Goal: Task Accomplishment & Management: Complete application form

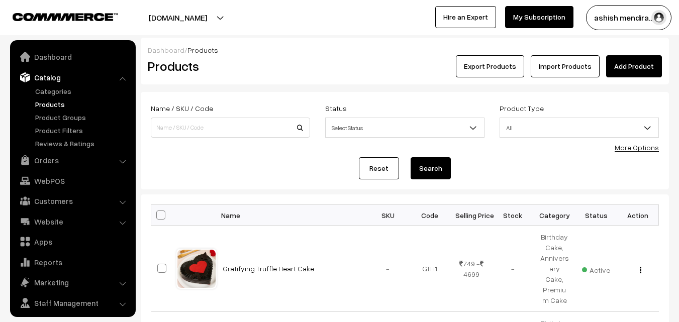
scroll to position [25, 0]
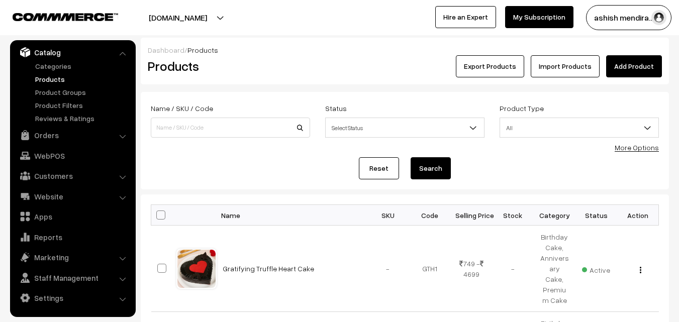
click at [627, 69] on link "Add Product" at bounding box center [634, 66] width 56 height 22
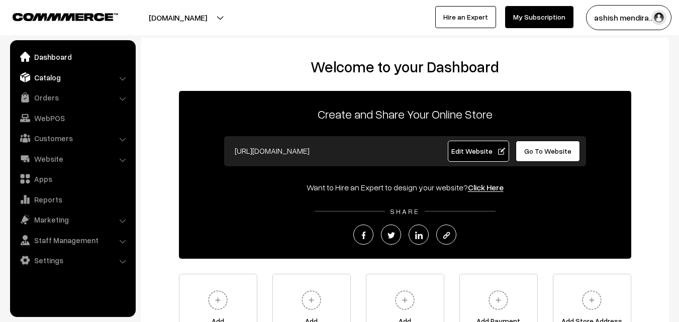
click at [49, 76] on link "Catalog" at bounding box center [73, 77] width 120 height 18
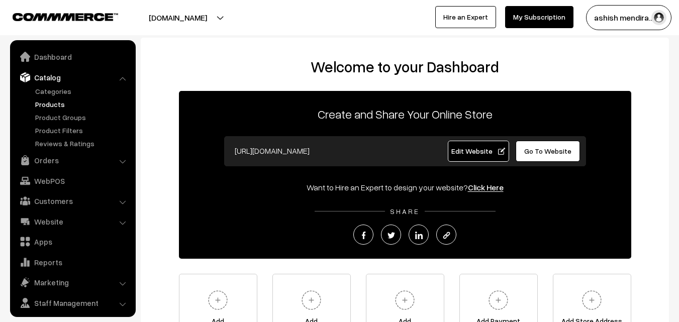
click at [51, 105] on link "Products" at bounding box center [83, 104] width 100 height 11
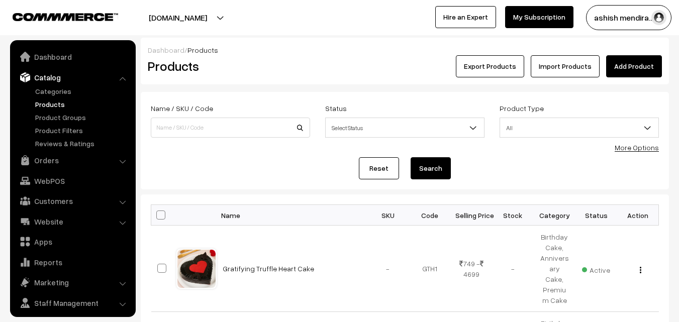
scroll to position [25, 0]
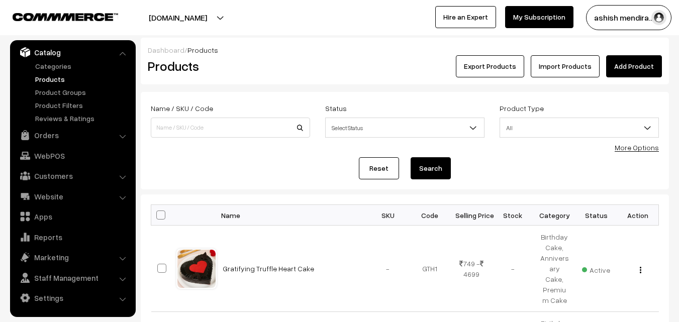
click at [635, 61] on link "Add Product" at bounding box center [634, 66] width 56 height 22
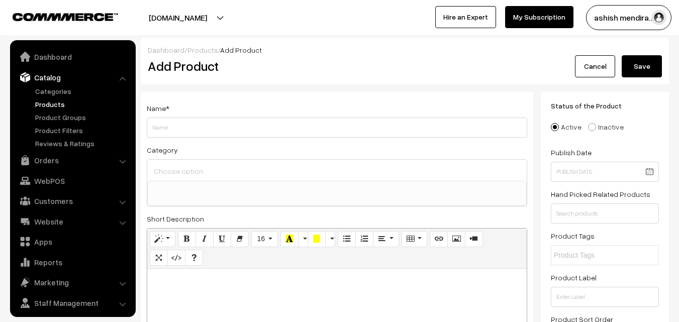
select select
click at [210, 126] on input "Weight" at bounding box center [337, 128] width 381 height 20
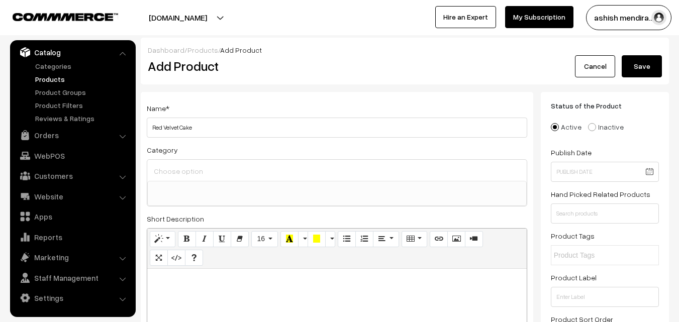
type input "Red Velvet Cake"
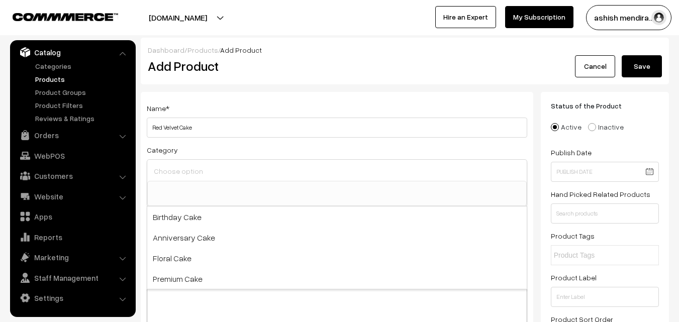
click at [182, 176] on input at bounding box center [337, 171] width 372 height 15
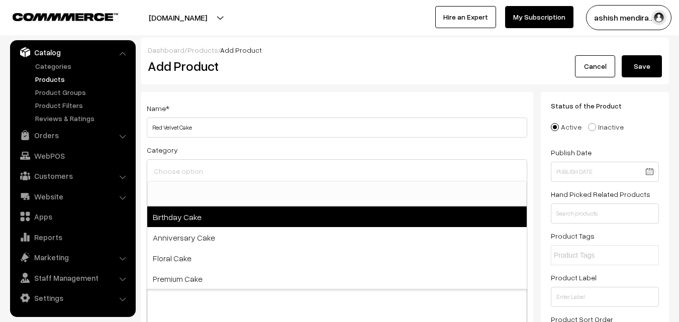
click at [179, 220] on span "Birthday Cake" at bounding box center [337, 217] width 380 height 21
select select "1"
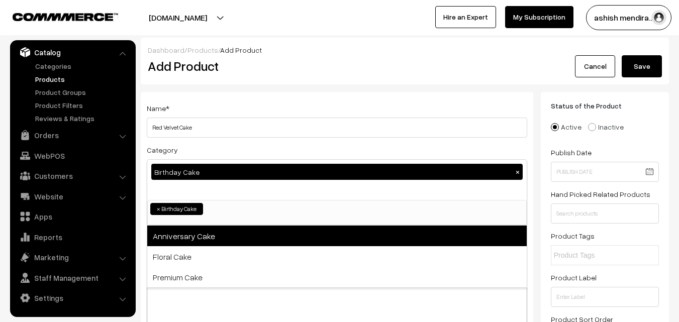
click at [180, 239] on span "Anniversary Cake" at bounding box center [337, 236] width 380 height 21
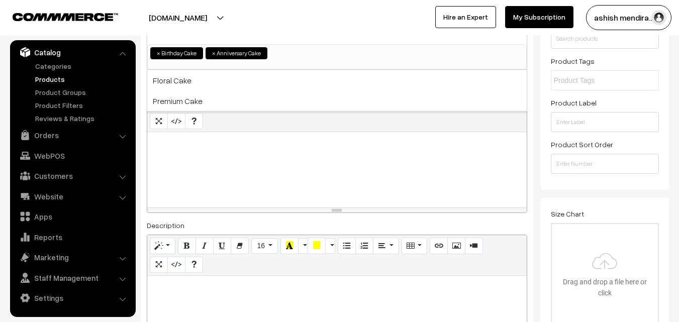
scroll to position [182, 0]
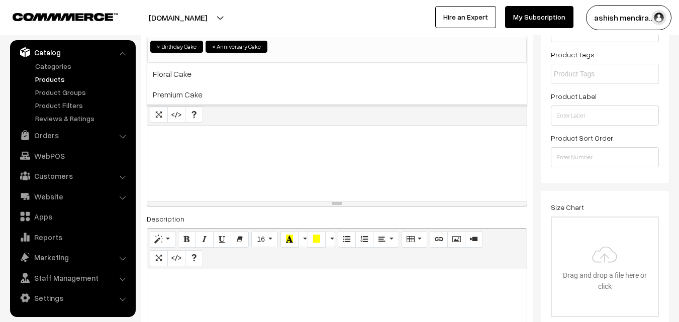
click at [183, 147] on div at bounding box center [337, 163] width 380 height 75
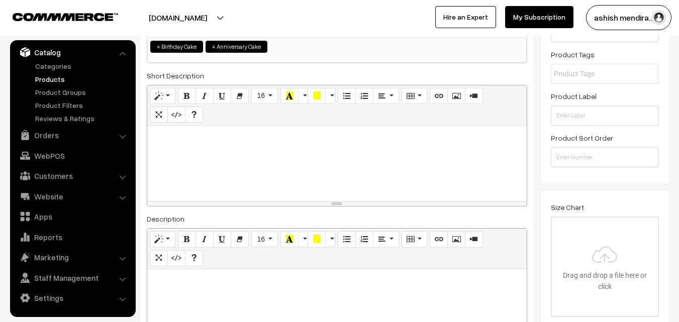
paste div
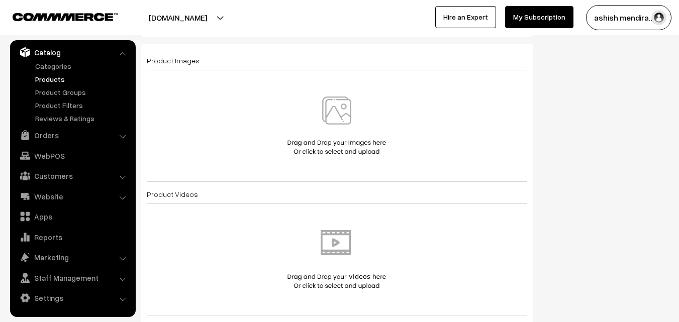
scroll to position [559, 0]
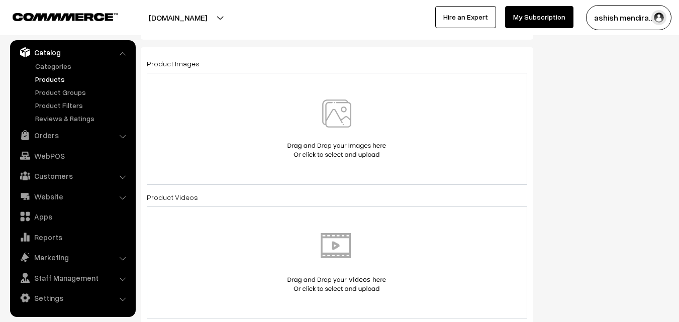
click at [333, 113] on img at bounding box center [337, 129] width 104 height 59
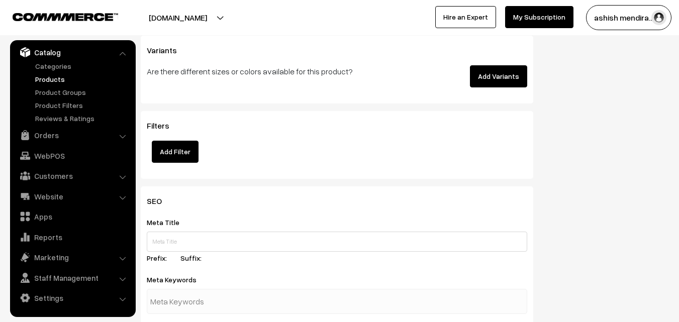
scroll to position [1363, 0]
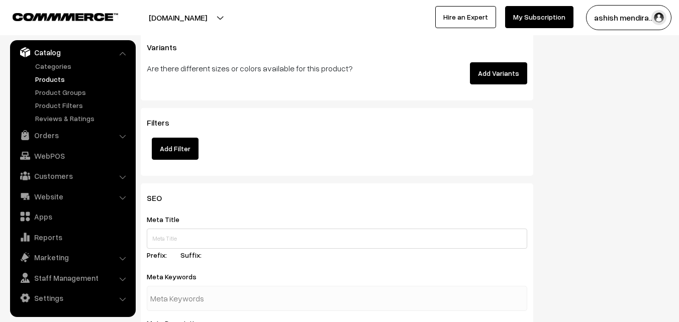
click at [495, 80] on button "Add Variants" at bounding box center [498, 73] width 57 height 22
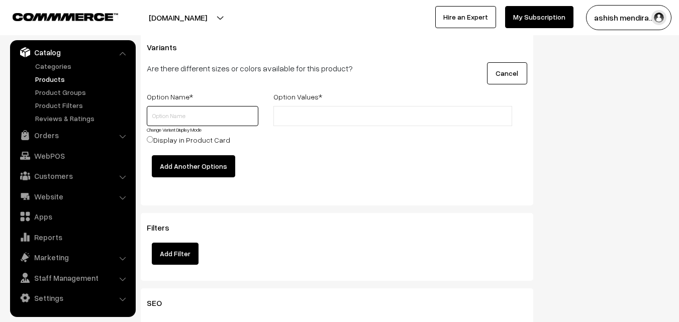
click at [161, 115] on input "text" at bounding box center [203, 116] width 112 height 20
type input "Quantity"
click at [307, 120] on input "text" at bounding box center [321, 116] width 88 height 11
type input "7"
type input "0.5 kg"
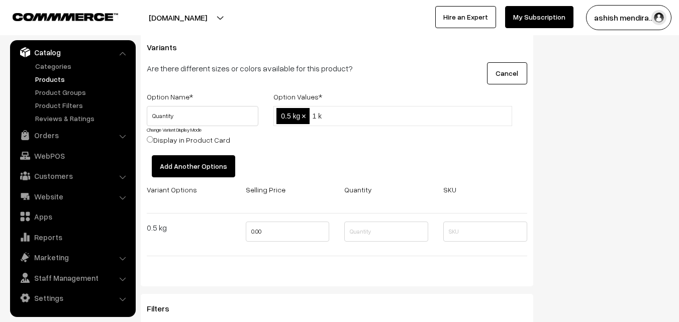
type input "1 kg"
type input "2 kg"
type input "3 kg"
type input "4 kg"
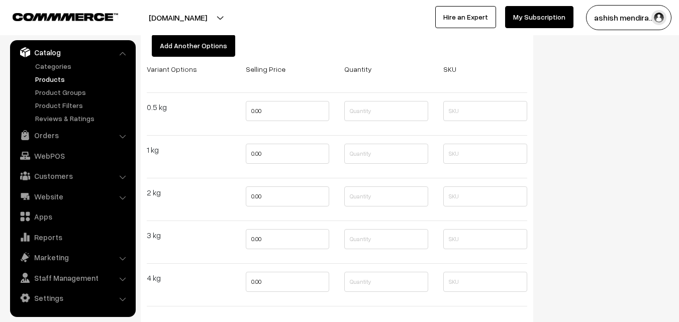
scroll to position [1534, 0]
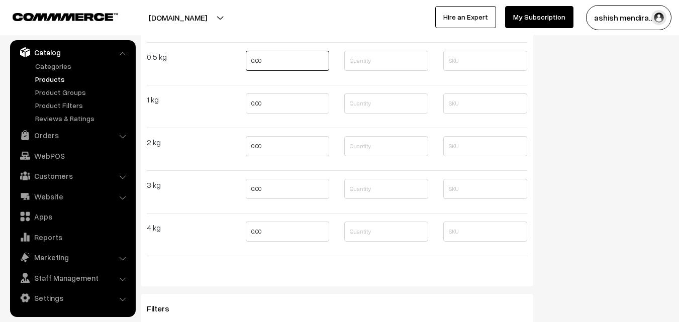
click at [259, 63] on input "0.00" at bounding box center [288, 61] width 84 height 20
type input "799"
click at [255, 101] on input "0.00" at bounding box center [288, 104] width 84 height 20
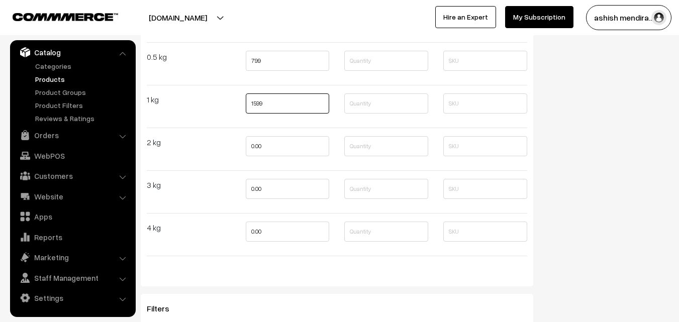
type input "1599"
click at [257, 140] on input "0.00" at bounding box center [288, 146] width 84 height 20
type input "2799"
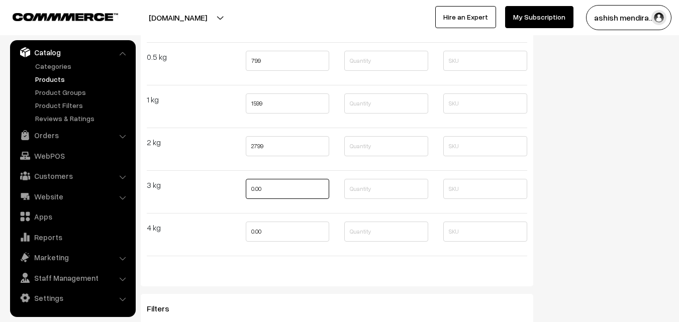
click at [254, 191] on input "0.00" at bounding box center [288, 189] width 84 height 20
type input "3799"
click at [259, 233] on input "0.00" at bounding box center [288, 232] width 84 height 20
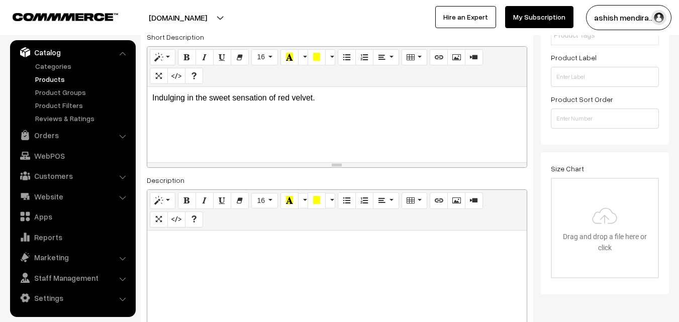
scroll to position [0, 0]
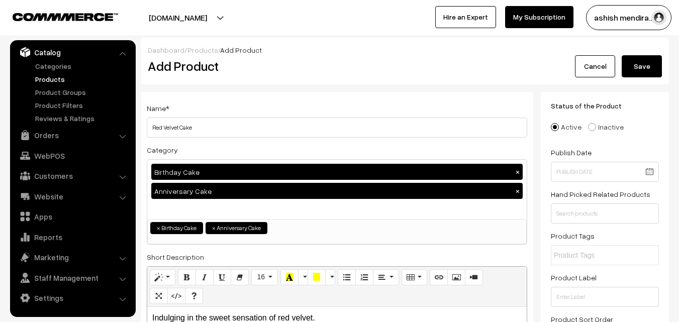
type input "4799"
click at [641, 66] on button "Save" at bounding box center [642, 66] width 40 height 22
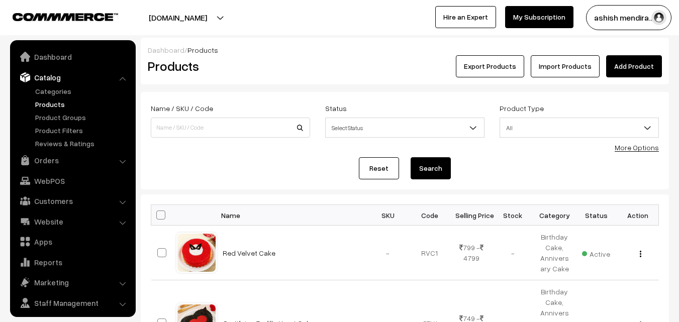
scroll to position [25, 0]
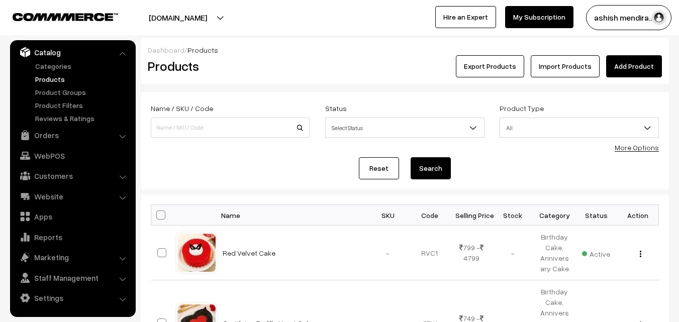
click at [620, 73] on link "Add Product" at bounding box center [634, 66] width 56 height 22
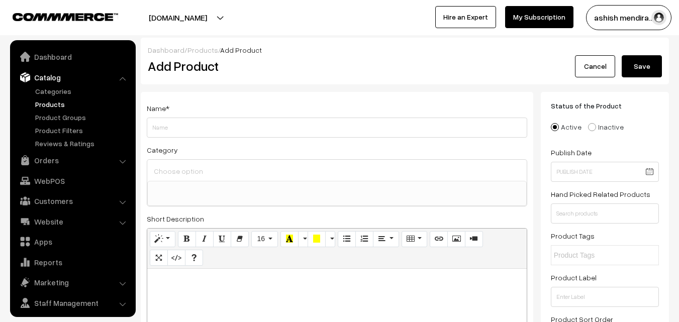
select select
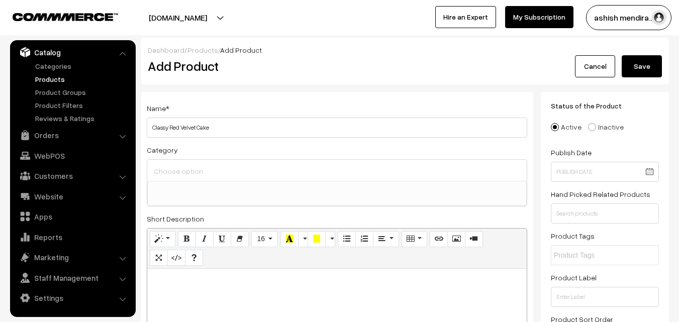
type input "Classy Red Velvet Cake"
click at [200, 175] on input at bounding box center [337, 171] width 372 height 15
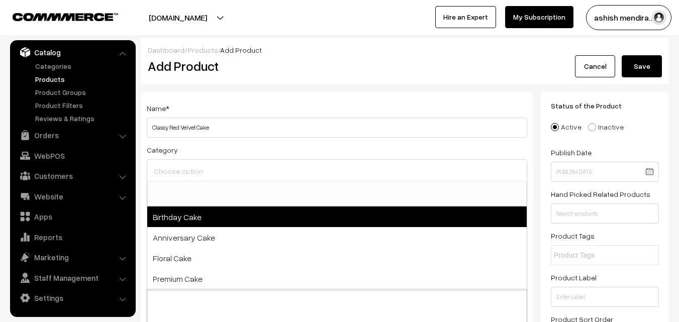
click at [172, 215] on span "Birthday Cake" at bounding box center [337, 217] width 380 height 21
select select "1"
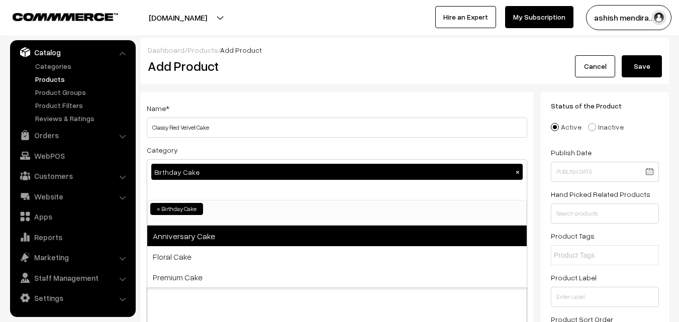
click at [176, 230] on span "Anniversary Cake" at bounding box center [337, 236] width 380 height 21
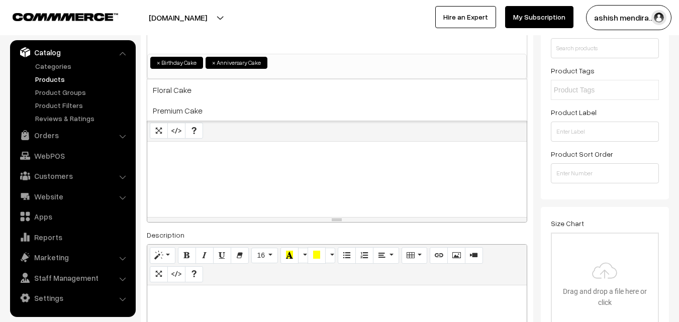
scroll to position [168, 0]
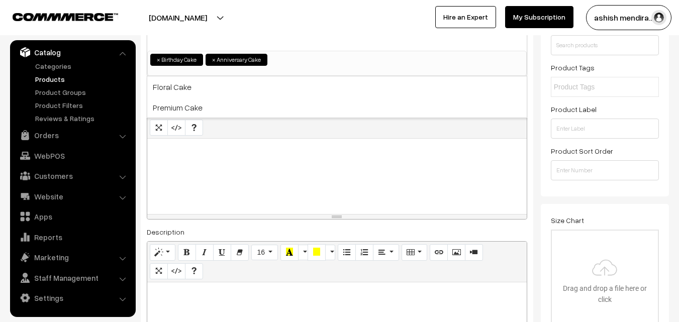
click at [260, 169] on div at bounding box center [337, 176] width 380 height 75
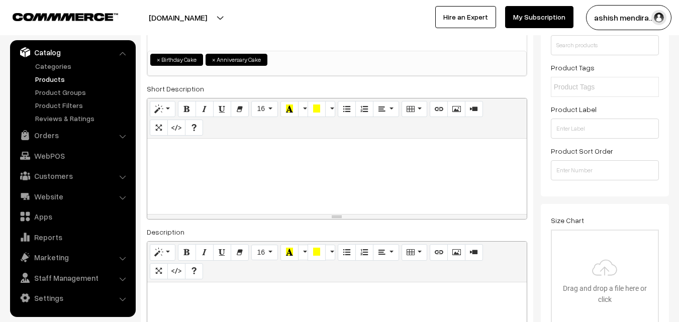
paste div
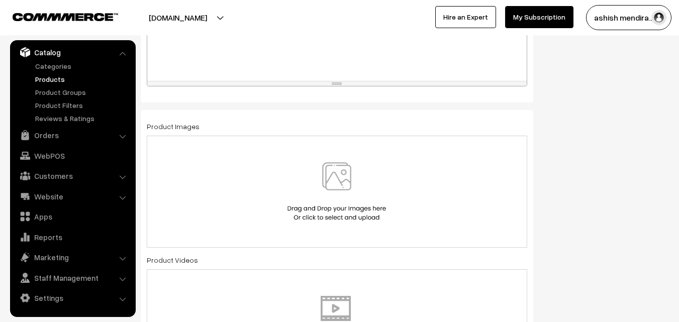
scroll to position [568, 0]
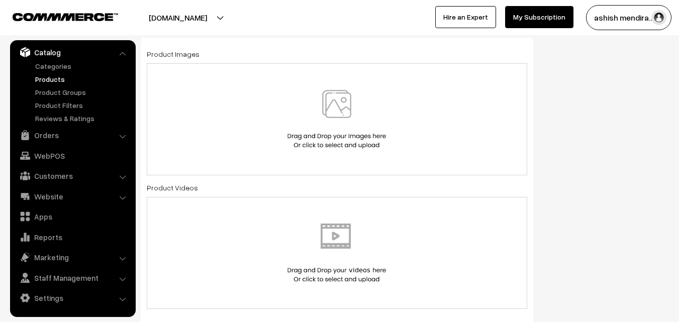
click at [320, 105] on img at bounding box center [337, 119] width 104 height 59
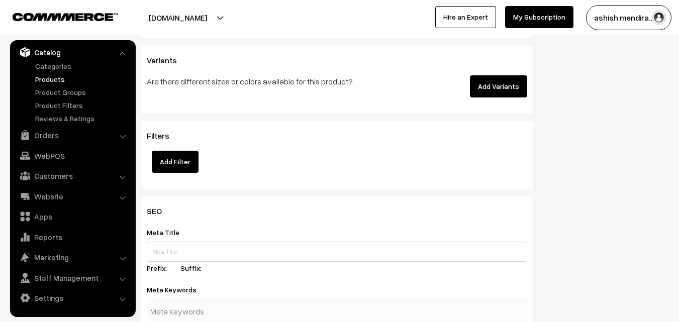
scroll to position [1356, 0]
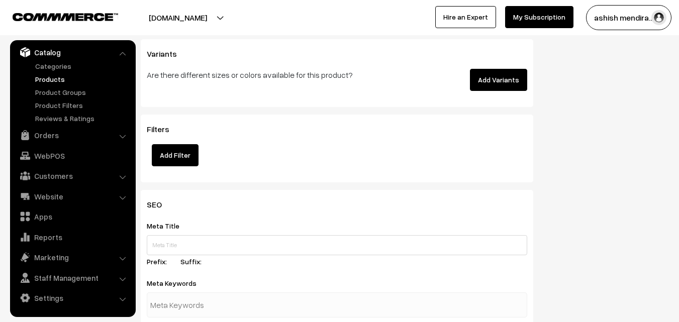
click at [502, 83] on button "Add Variants" at bounding box center [498, 80] width 57 height 22
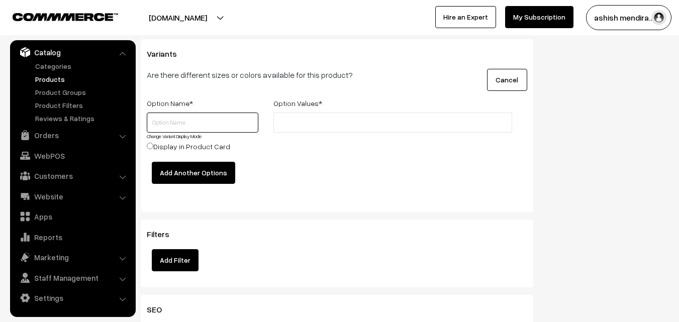
click at [167, 131] on input "text" at bounding box center [203, 123] width 112 height 20
type input "Quantity"
click at [318, 123] on input "text" at bounding box center [321, 123] width 88 height 11
type input "0.5 kg"
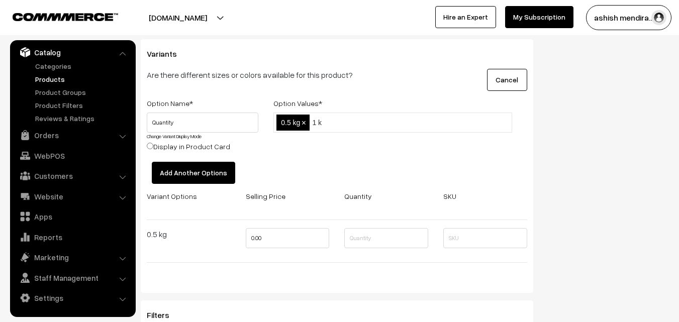
type input "1 kg"
type input "2 kg"
type input "3 kg"
type input "4 kg"
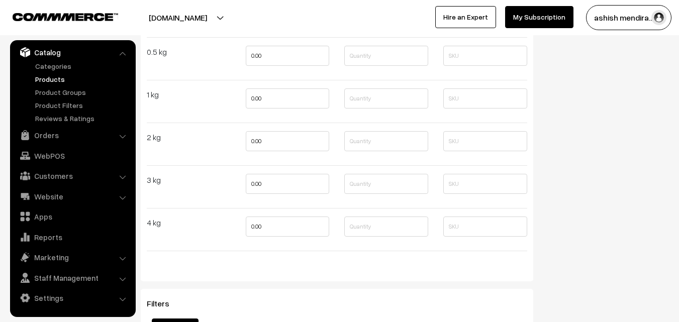
scroll to position [1535, 0]
click at [256, 61] on input "0.00" at bounding box center [288, 59] width 84 height 20
type input "799"
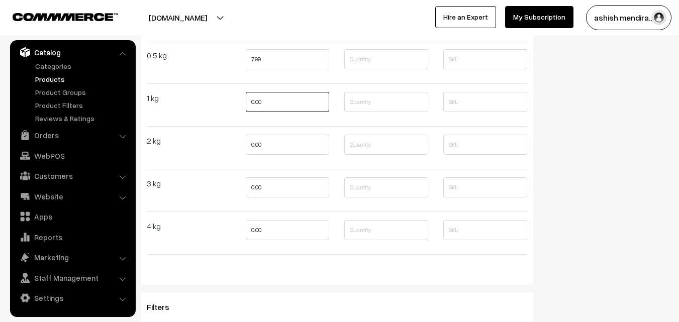
click at [256, 99] on input "0.00" at bounding box center [288, 102] width 84 height 20
type input "1599"
click at [258, 144] on input "0.00" at bounding box center [288, 145] width 84 height 20
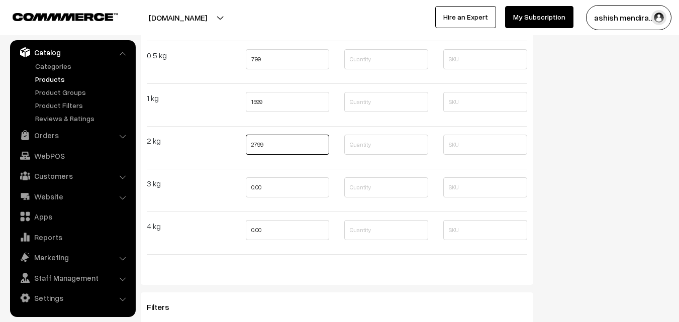
type input "2799"
click at [255, 186] on input "0.00" at bounding box center [288, 187] width 84 height 20
type input "3799"
click at [257, 223] on input "0.00" at bounding box center [288, 230] width 84 height 20
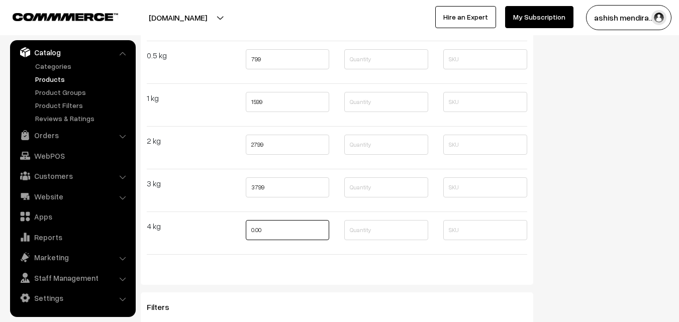
click at [257, 223] on input "0.00" at bounding box center [288, 230] width 84 height 20
type input "4799"
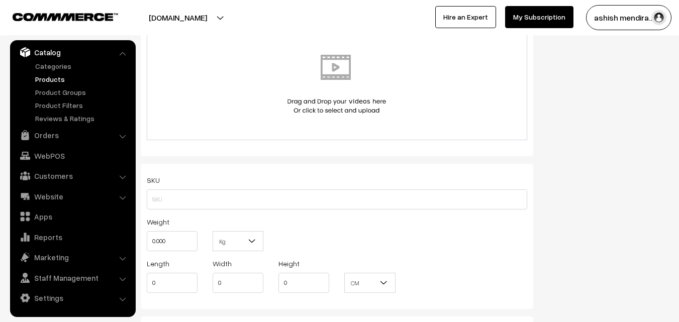
scroll to position [0, 0]
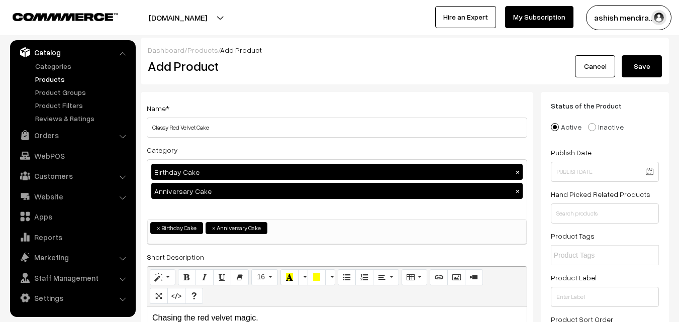
click at [643, 67] on button "Save" at bounding box center [642, 66] width 40 height 22
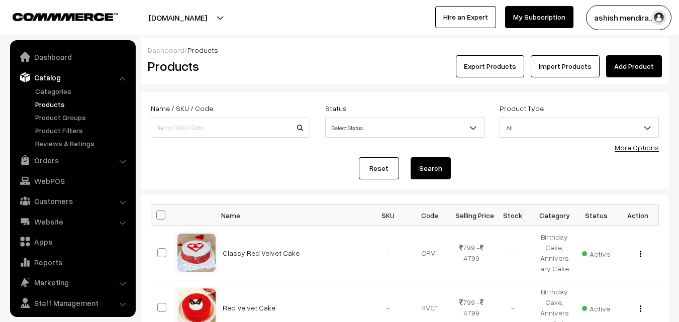
scroll to position [25, 0]
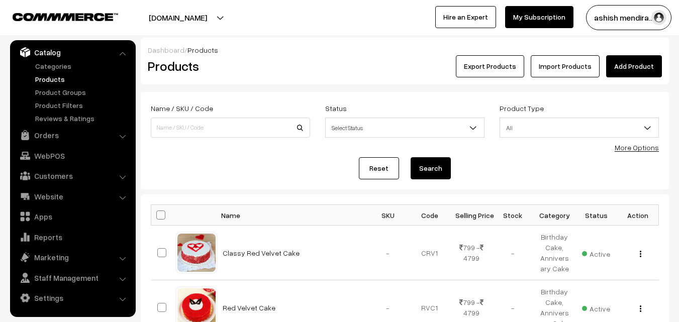
click at [634, 71] on link "Add Product" at bounding box center [634, 66] width 56 height 22
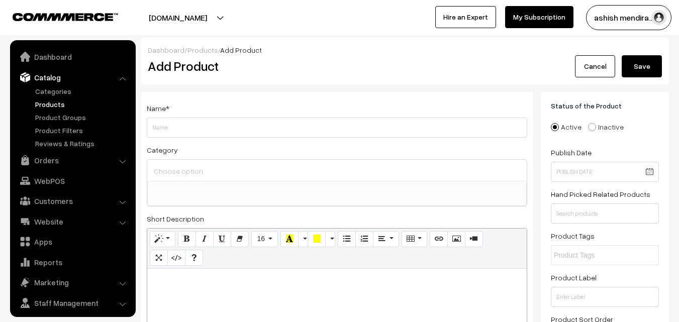
select select
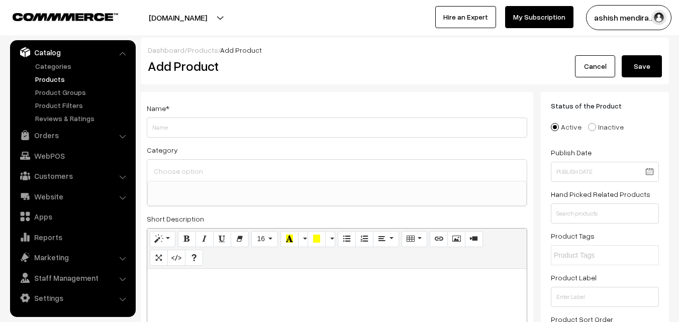
click at [218, 124] on input "Weight" at bounding box center [337, 128] width 381 height 20
type input "Delicious Red Velvet CakeDelicious Red Velvet Cake"
type input "Delicious Red Velvet Cake"
click at [201, 169] on input at bounding box center [337, 171] width 372 height 15
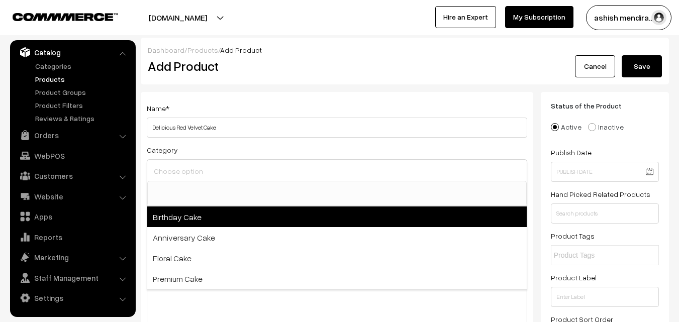
click at [190, 220] on span "Birthday Cake" at bounding box center [337, 217] width 380 height 21
select select "1"
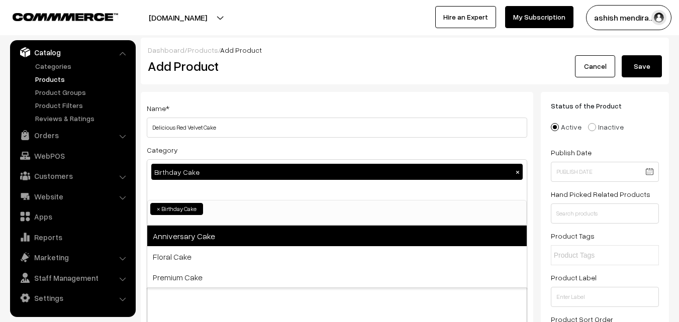
click at [190, 236] on span "Anniversary Cake" at bounding box center [337, 236] width 380 height 21
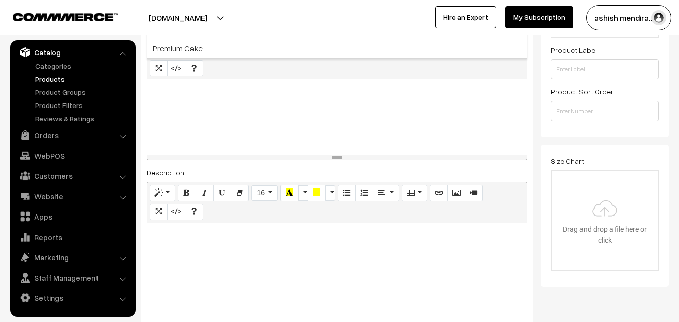
scroll to position [208, 0]
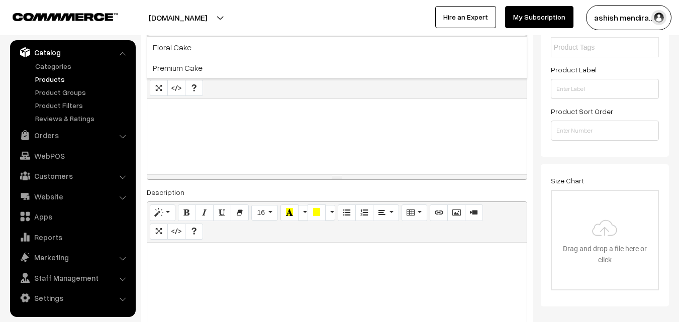
click at [188, 108] on p at bounding box center [337, 110] width 370 height 12
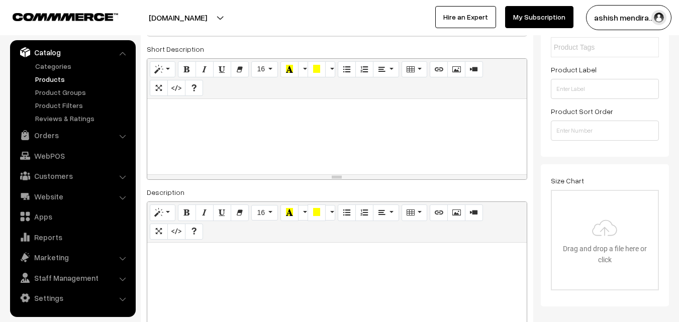
paste div
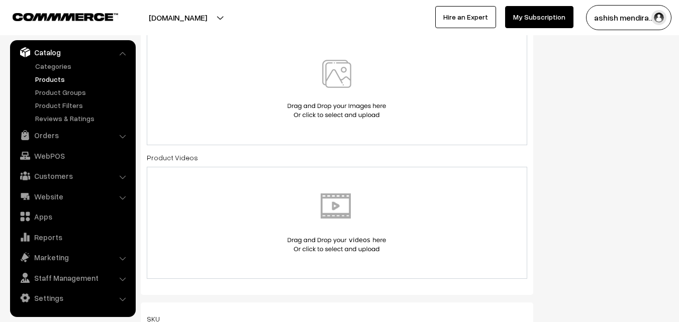
scroll to position [611, 0]
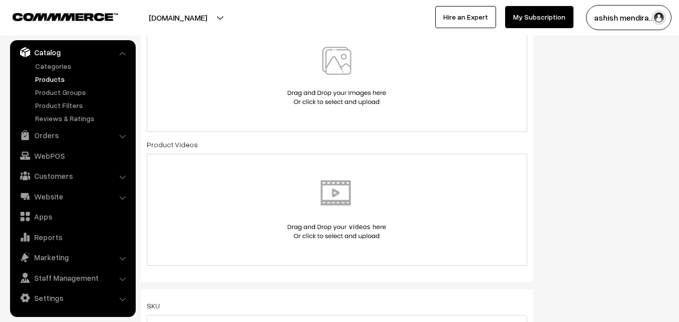
click at [335, 64] on img at bounding box center [337, 76] width 104 height 59
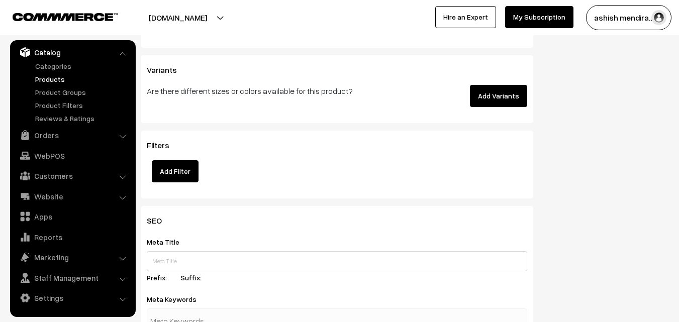
scroll to position [1343, 0]
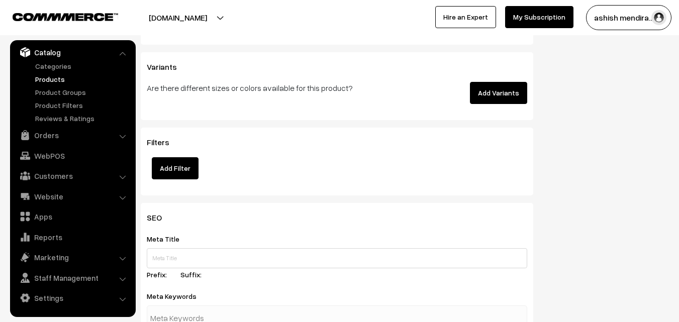
click at [493, 93] on button "Add Variants" at bounding box center [498, 93] width 57 height 22
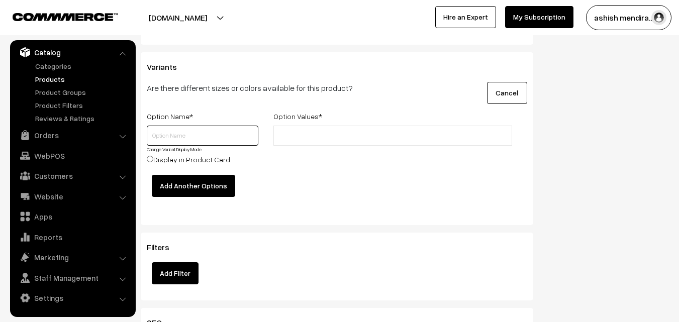
click at [201, 133] on input "text" at bounding box center [203, 136] width 112 height 20
type input "Quantity"
click at [303, 134] on input "text" at bounding box center [321, 136] width 88 height 11
type input "0.5 kg"
type input "1 kg"
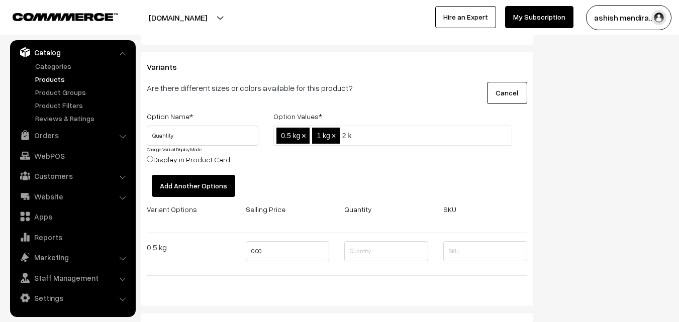
type input "2 kg"
type input "3 kg"
type input "4 kg"
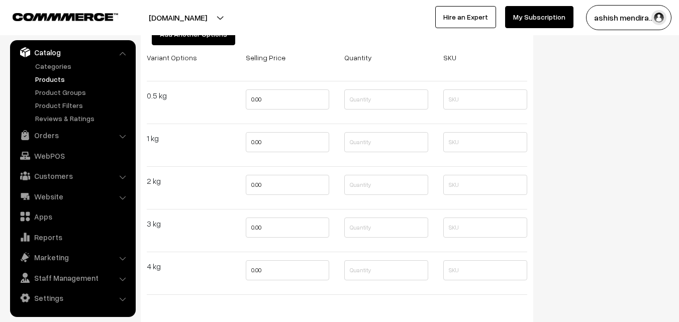
scroll to position [1487, 0]
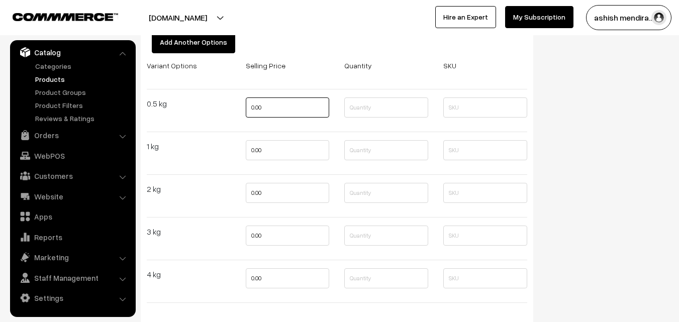
click at [282, 104] on input "0.00" at bounding box center [288, 108] width 84 height 20
type input "799"
click at [256, 147] on input "0.00" at bounding box center [288, 150] width 84 height 20
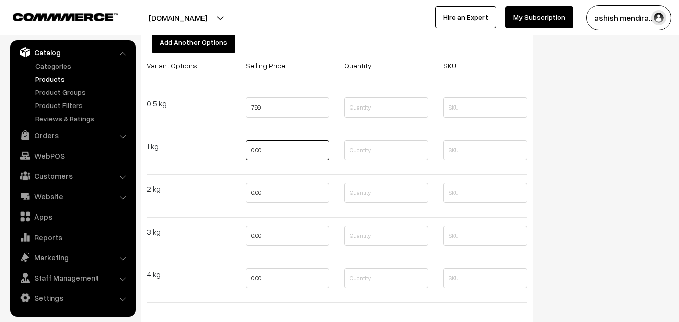
click at [256, 147] on input "0.00" at bounding box center [288, 150] width 84 height 20
type input "1599"
click at [258, 193] on input "0.00" at bounding box center [288, 193] width 84 height 20
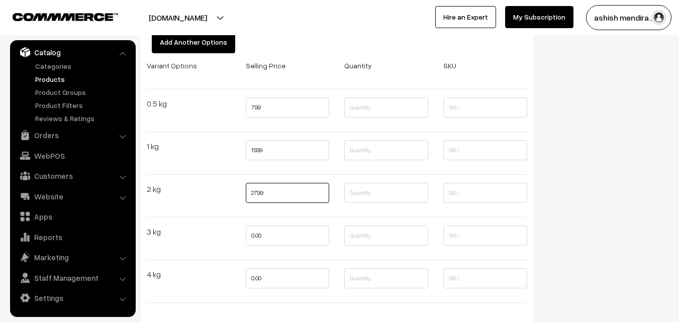
type input "2799"
click at [256, 230] on input "0.00" at bounding box center [288, 236] width 84 height 20
type input "3799"
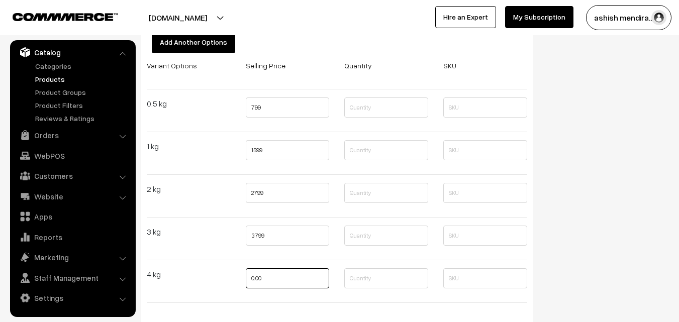
click at [258, 278] on input "0.00" at bounding box center [288, 279] width 84 height 20
type input "4799"
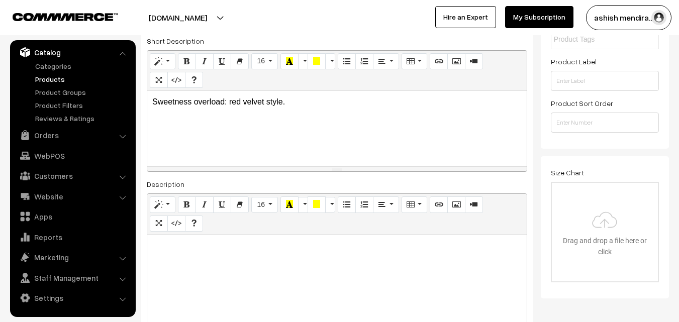
scroll to position [0, 0]
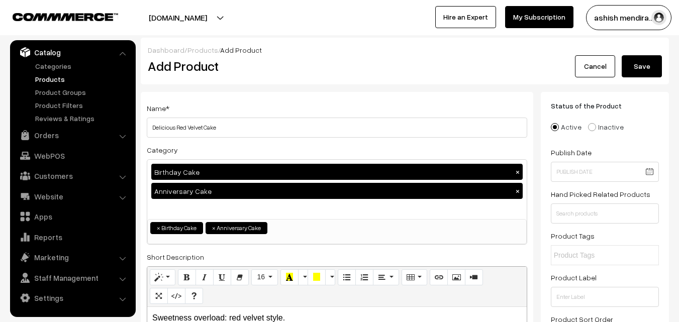
click at [640, 60] on button "Save" at bounding box center [642, 66] width 40 height 22
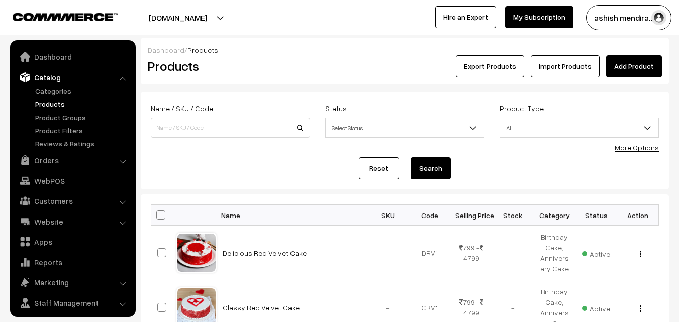
scroll to position [25, 0]
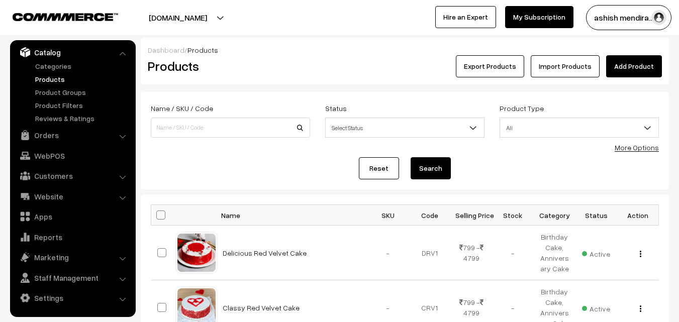
click at [642, 67] on link "Add Product" at bounding box center [634, 66] width 56 height 22
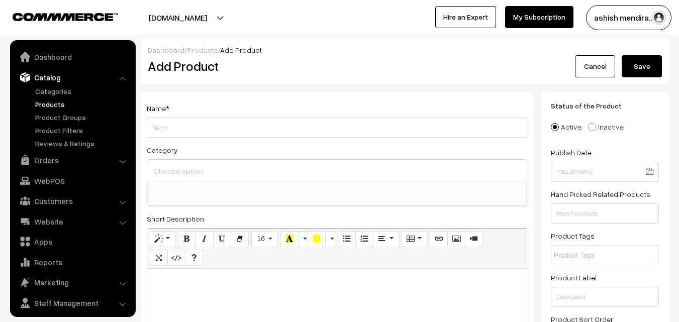
select select
click at [208, 133] on input "Weight" at bounding box center [337, 128] width 381 height 20
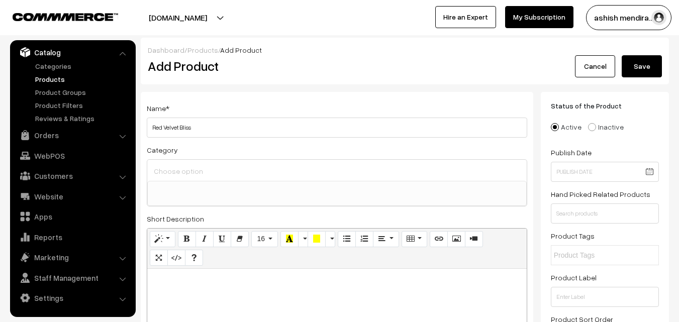
type input "Red Velvet Bliss"
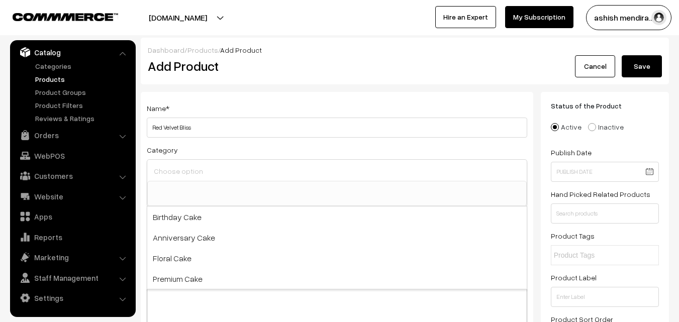
click at [205, 170] on input at bounding box center [337, 171] width 372 height 15
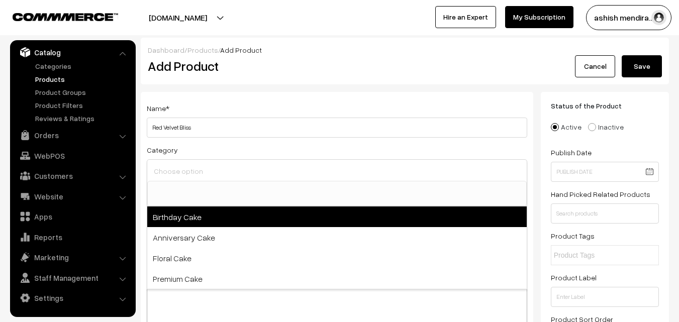
click at [192, 212] on span "Birthday Cake" at bounding box center [337, 217] width 380 height 21
select select "1"
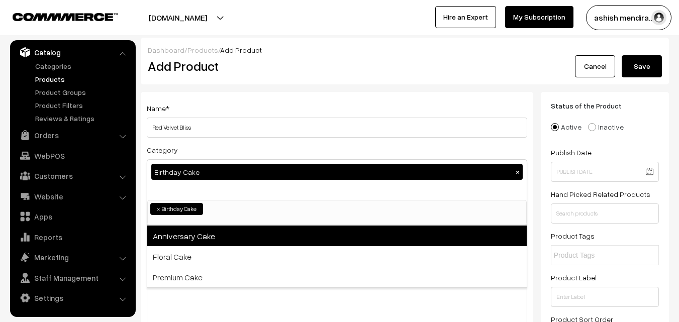
click at [191, 233] on span "Anniversary Cake" at bounding box center [337, 236] width 380 height 21
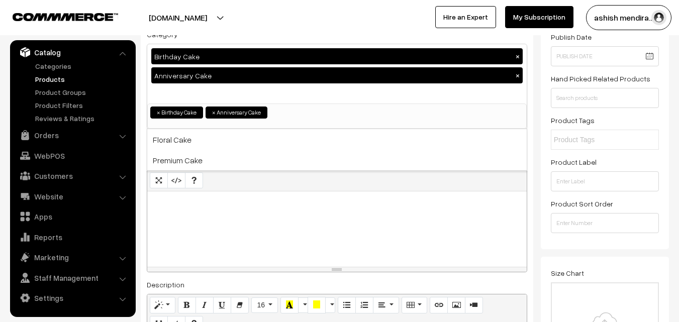
scroll to position [215, 0]
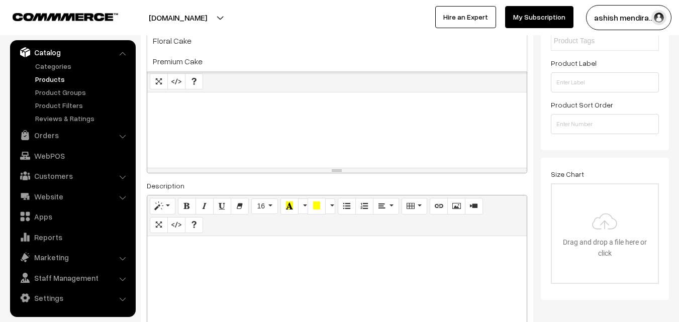
click at [192, 107] on p at bounding box center [337, 104] width 370 height 12
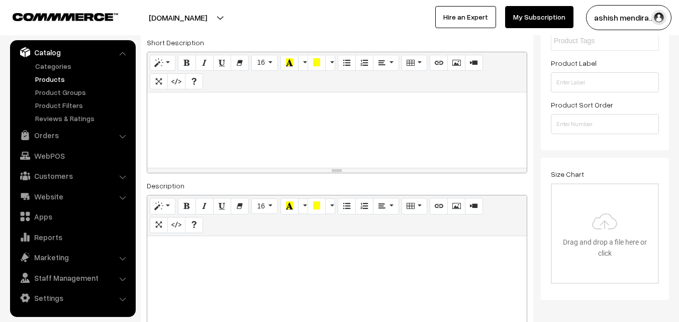
paste div
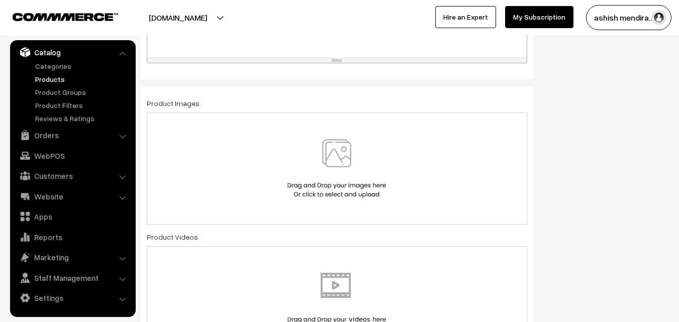
scroll to position [542, 0]
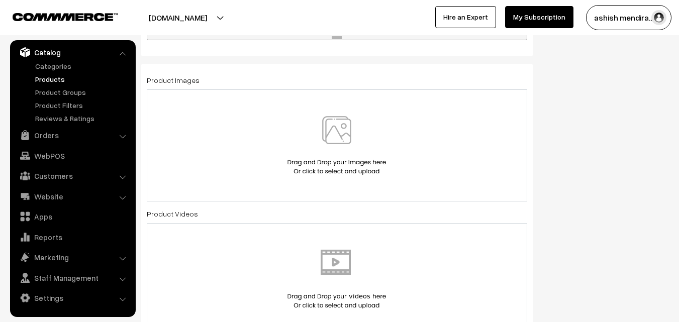
click at [322, 134] on img at bounding box center [337, 145] width 104 height 59
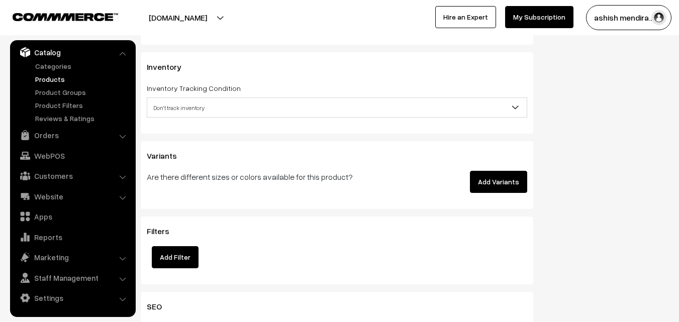
scroll to position [1287, 0]
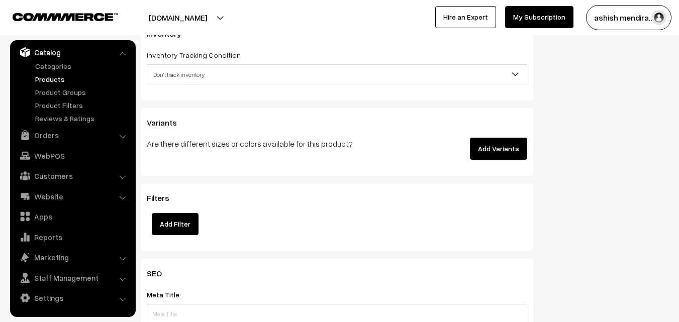
click at [480, 146] on button "Add Variants" at bounding box center [498, 149] width 57 height 22
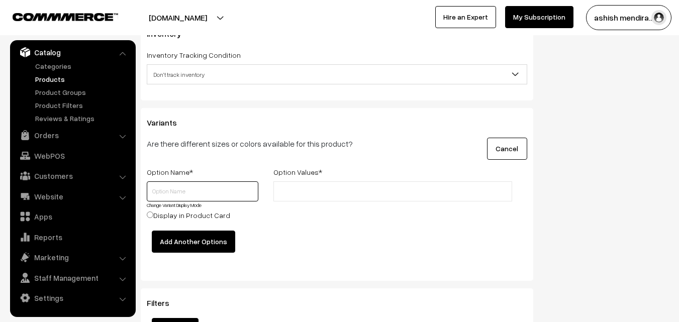
click at [181, 183] on input "text" at bounding box center [203, 192] width 112 height 20
type input "Quantity"
click at [325, 188] on input "text" at bounding box center [321, 192] width 88 height 11
type input "0.5 kg"
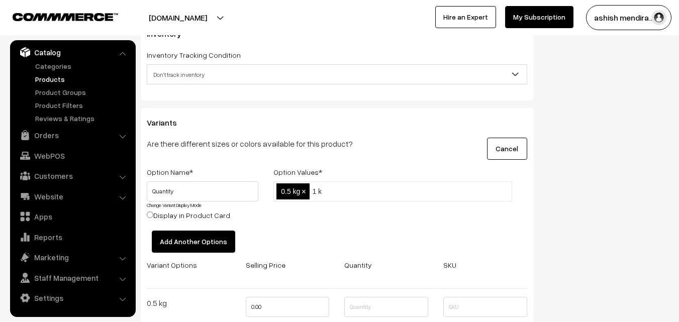
type input "1 kg"
type input "2 kg"
type input "3 kg"
type input "4 kg"
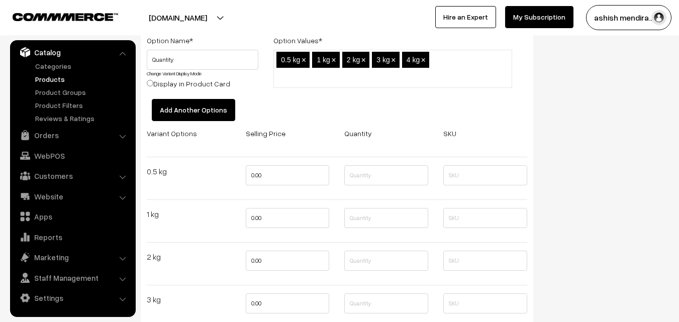
scroll to position [1504, 0]
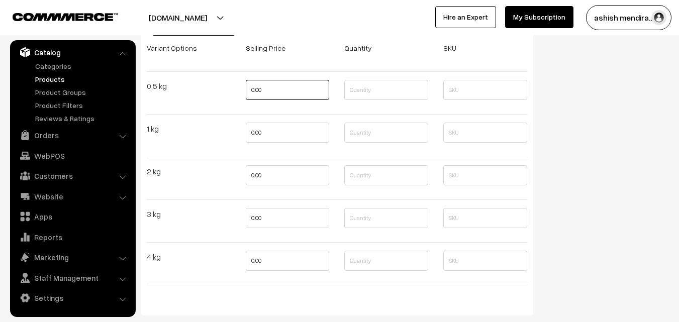
click at [257, 90] on input "0.00" at bounding box center [288, 90] width 84 height 20
type input "799"
click at [258, 136] on input "0.00" at bounding box center [288, 133] width 84 height 20
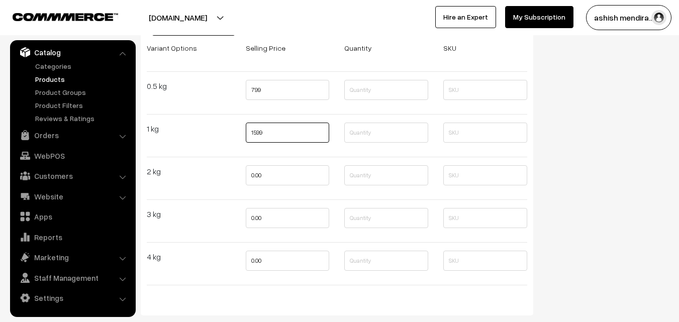
type input "1599"
click at [256, 173] on input "0.00" at bounding box center [288, 175] width 84 height 20
type input "2799"
click at [255, 213] on input "0.00" at bounding box center [288, 218] width 84 height 20
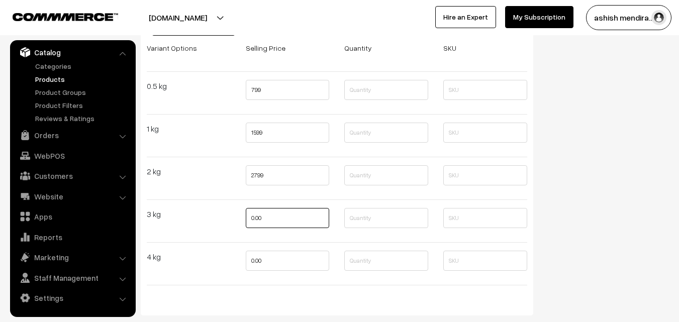
click at [255, 213] on input "0.00" at bounding box center [288, 218] width 84 height 20
type input "3799"
click at [260, 258] on input "0.00" at bounding box center [288, 261] width 84 height 20
type input "4799"
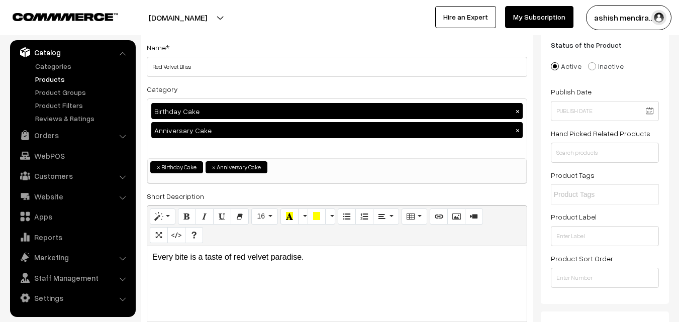
scroll to position [0, 0]
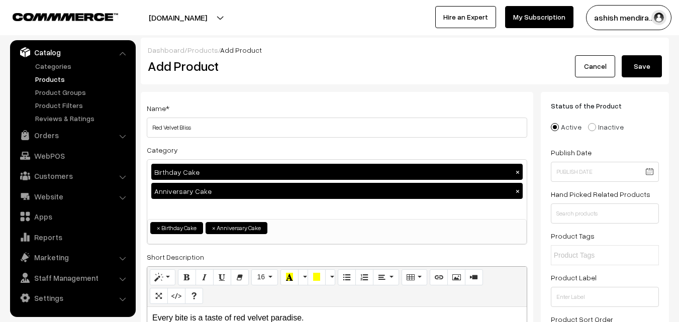
click at [636, 66] on button "Save" at bounding box center [642, 66] width 40 height 22
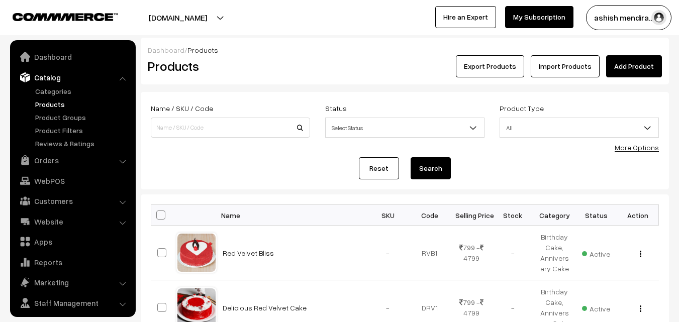
scroll to position [25, 0]
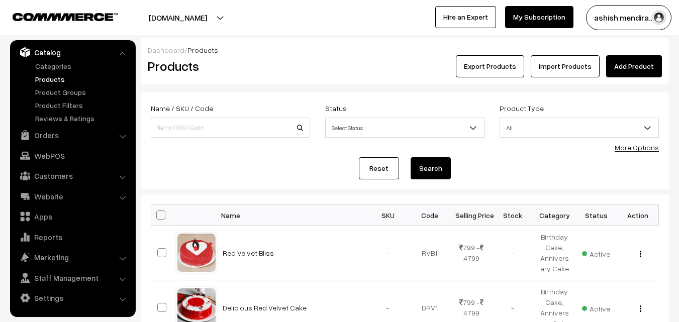
click at [637, 60] on link "Add Product" at bounding box center [634, 66] width 56 height 22
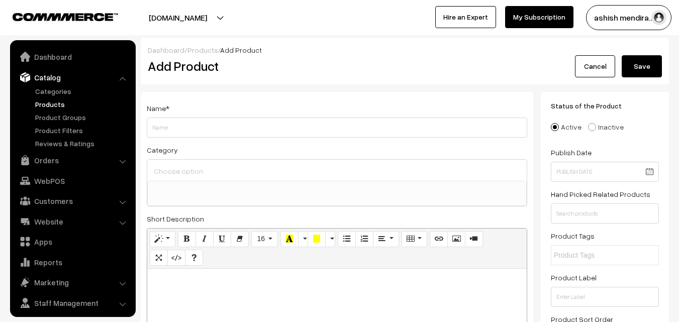
select select
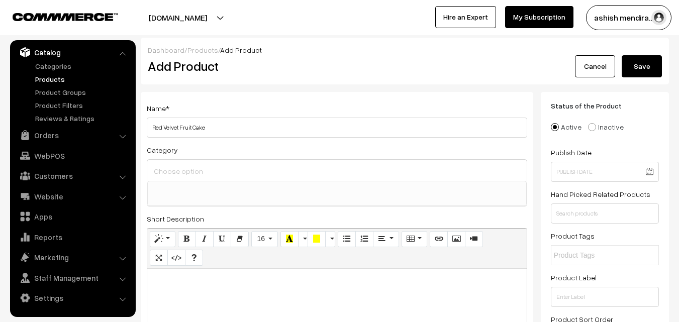
type input "Red Velvet Fruit Cake"
click at [188, 189] on ul at bounding box center [337, 188] width 379 height 13
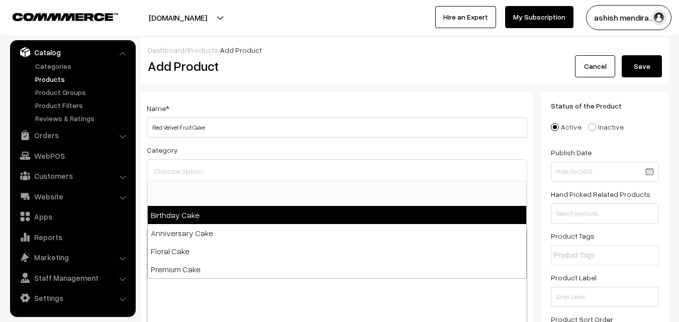
select select "1"
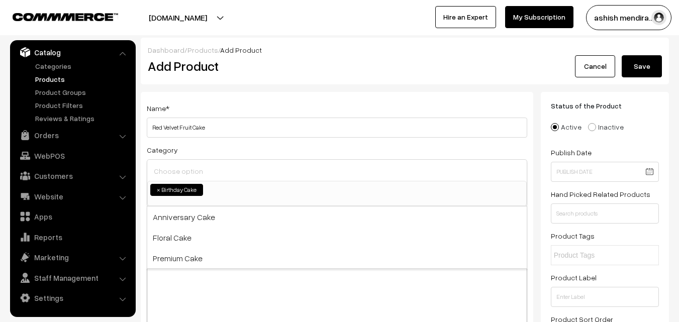
click at [175, 176] on input at bounding box center [337, 171] width 372 height 15
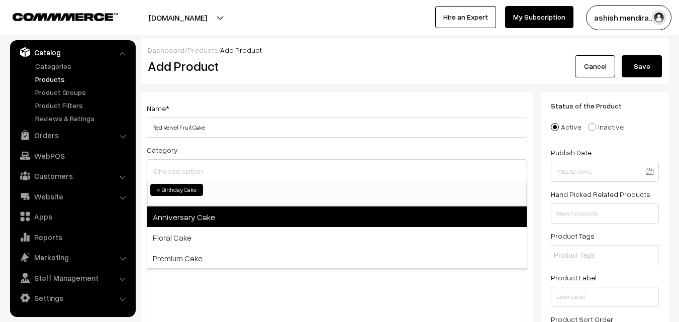
click at [173, 210] on span "Anniversary Cake" at bounding box center [337, 217] width 380 height 21
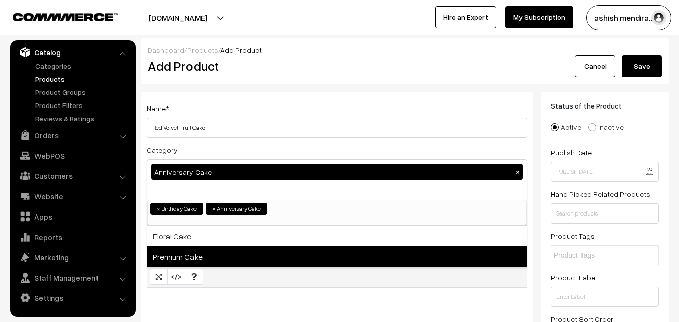
click at [173, 250] on span "Premium Cake" at bounding box center [337, 256] width 380 height 21
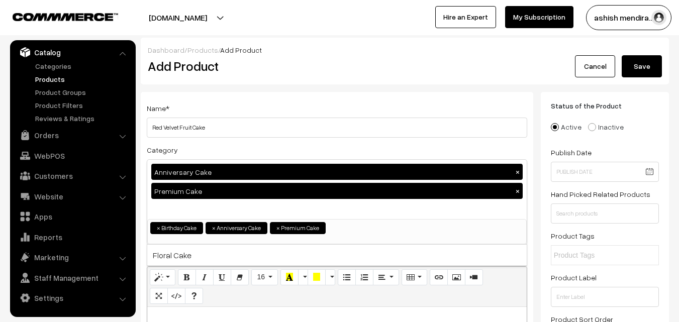
drag, startPoint x: 671, startPoint y: 54, endPoint x: 685, endPoint y: 33, distance: 25.4
click at [679, 37] on html "Thank you for showing interest. Our team will call you shortly. Close cakeapp.i…" at bounding box center [339, 161] width 679 height 322
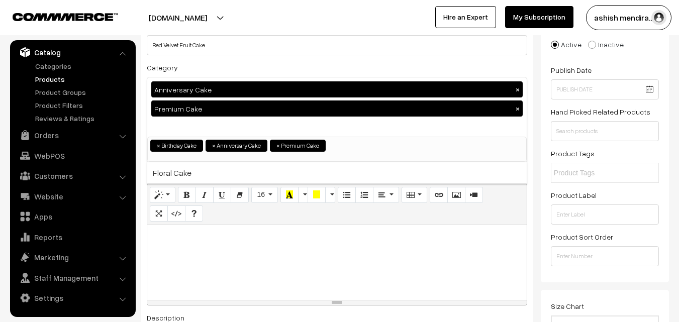
scroll to position [79, 0]
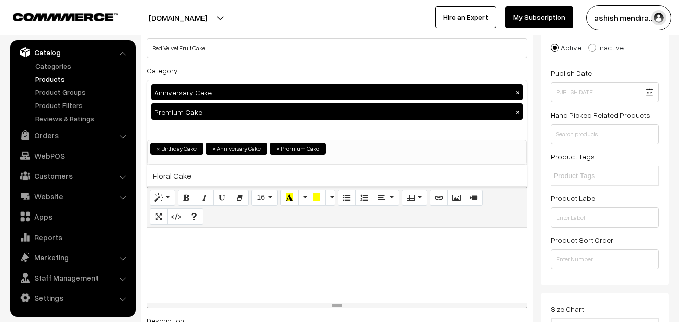
click at [313, 251] on div at bounding box center [337, 265] width 380 height 75
paste div
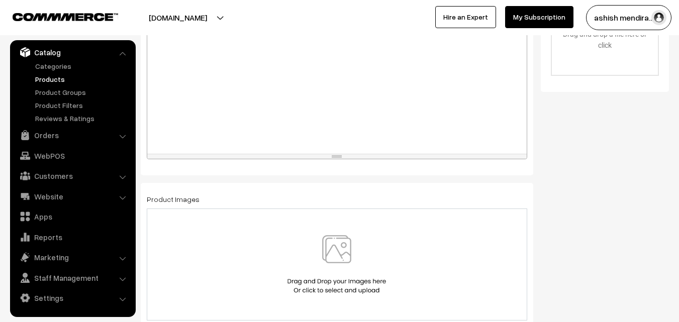
scroll to position [559, 0]
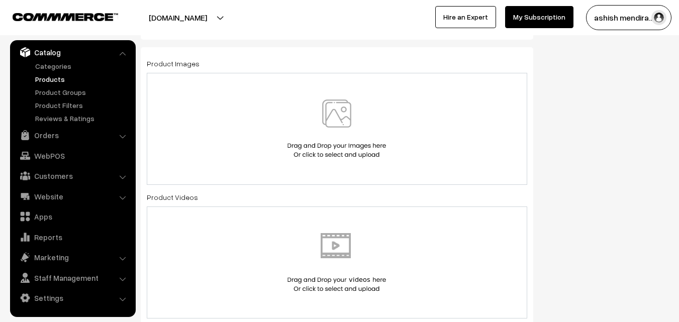
click at [338, 122] on img at bounding box center [337, 129] width 104 height 59
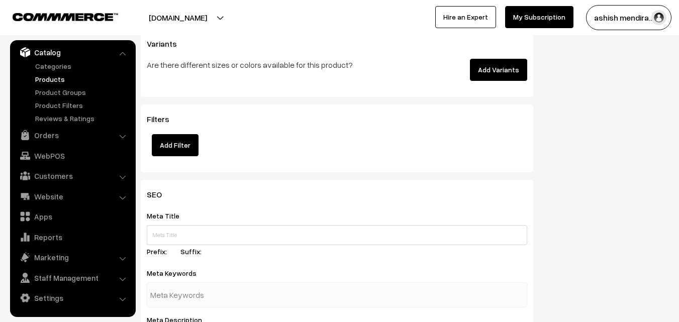
scroll to position [1360, 0]
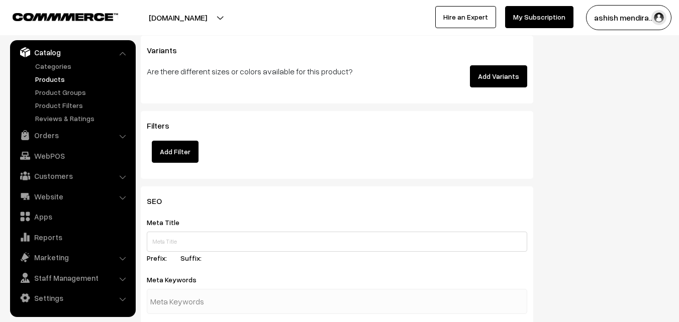
click at [498, 76] on button "Add Variants" at bounding box center [498, 76] width 57 height 22
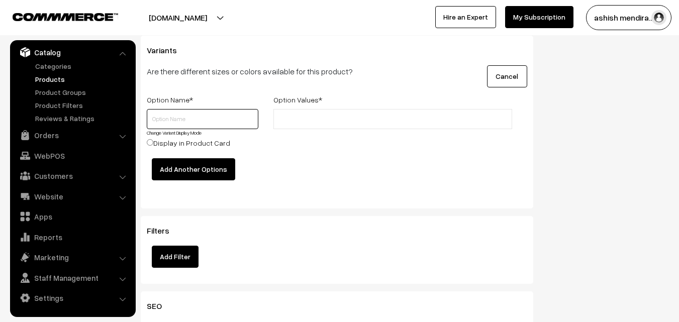
click at [213, 120] on input "text" at bounding box center [203, 119] width 112 height 20
type input "Quantity"
click at [319, 124] on input "text" at bounding box center [321, 119] width 88 height 11
type input "0.5 kg"
type input "1 kg"
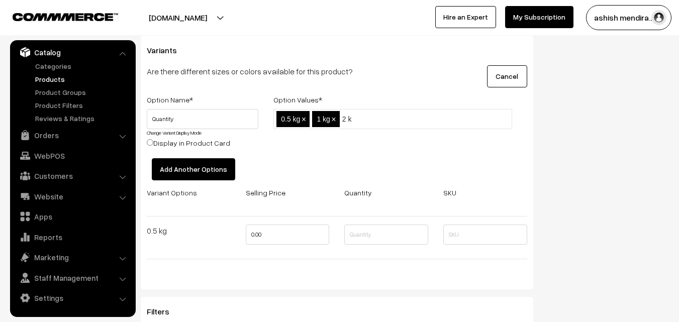
type input "2 kg"
type input "3 kg"
type input "4 kg"
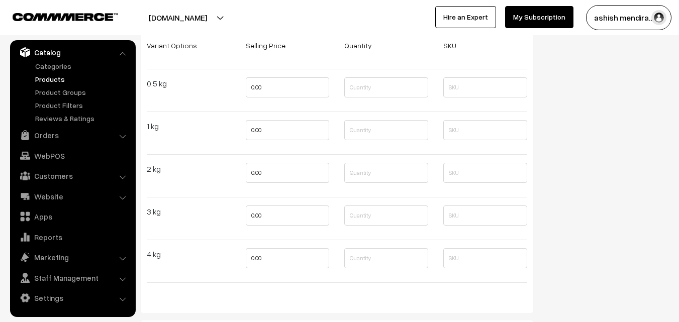
scroll to position [1523, 0]
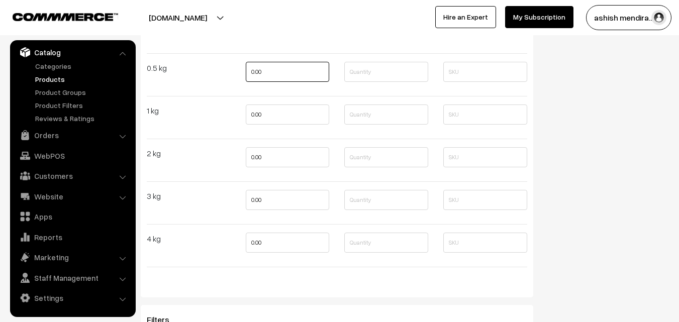
click at [252, 67] on input "0.00" at bounding box center [288, 72] width 84 height 20
type input "7"
type input "999"
click at [253, 111] on input "0.00" at bounding box center [288, 115] width 84 height 20
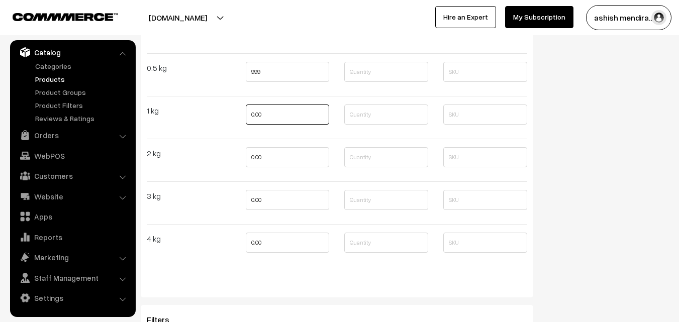
click at [253, 111] on input "0.00" at bounding box center [288, 115] width 84 height 20
type input "1799"
click at [259, 157] on input "0.00" at bounding box center [288, 157] width 84 height 20
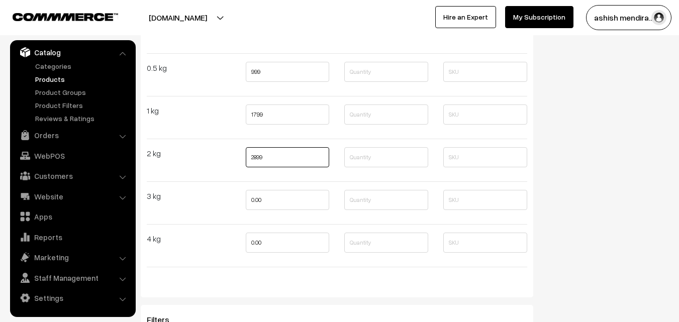
type input "2899"
click at [253, 203] on input "0.00" at bounding box center [288, 200] width 84 height 20
type input "3899"
click at [256, 246] on input "0.00" at bounding box center [288, 243] width 84 height 20
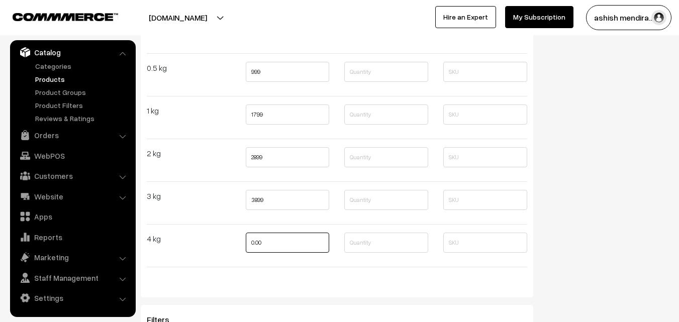
click at [256, 246] on input "0.00" at bounding box center [288, 243] width 84 height 20
type input "4999"
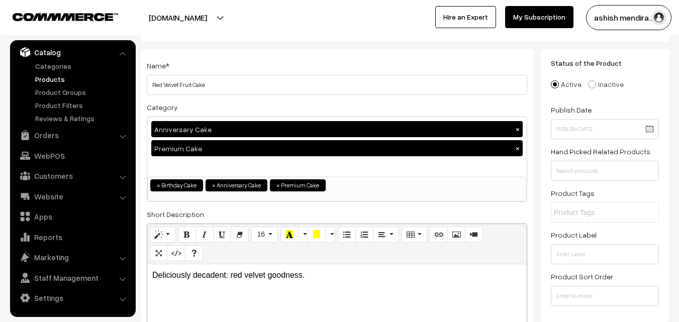
scroll to position [0, 0]
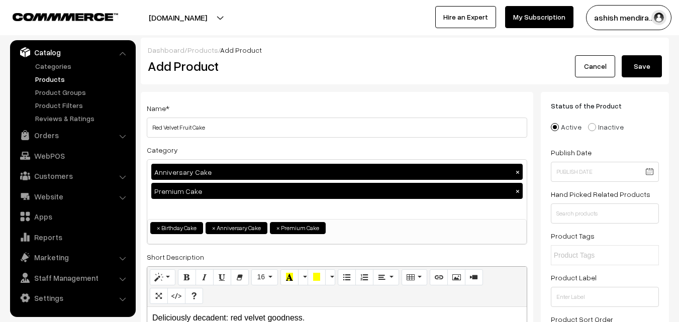
click at [642, 70] on button "Save" at bounding box center [642, 66] width 40 height 22
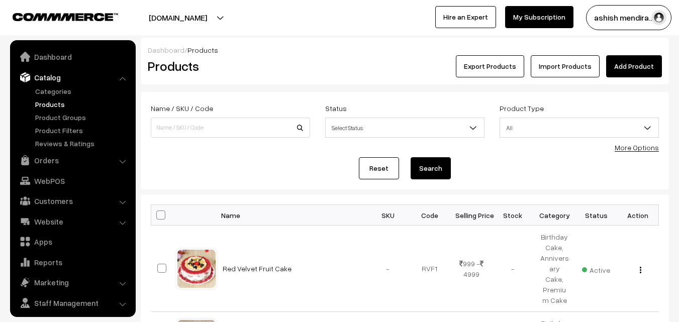
scroll to position [25, 0]
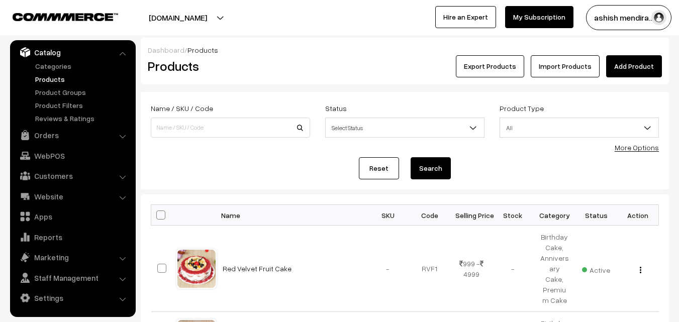
click at [637, 64] on link "Add Product" at bounding box center [634, 66] width 56 height 22
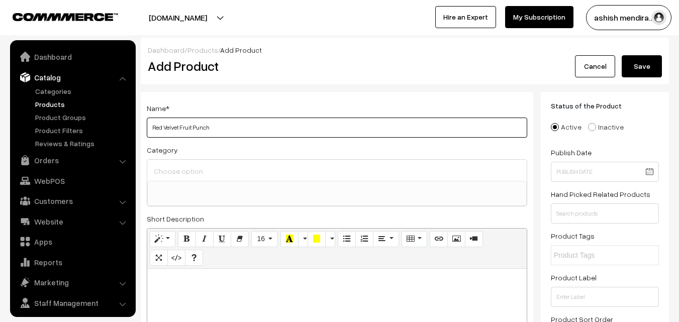
scroll to position [25, 0]
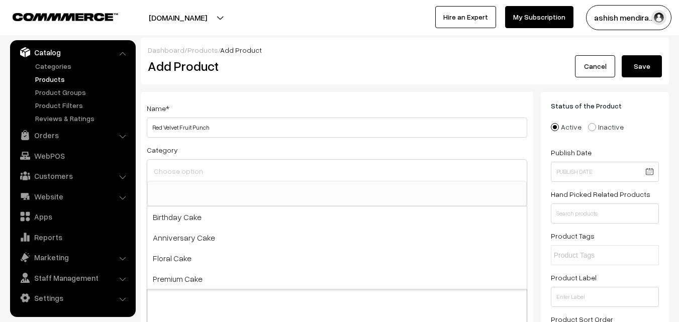
click at [193, 176] on input at bounding box center [337, 171] width 372 height 15
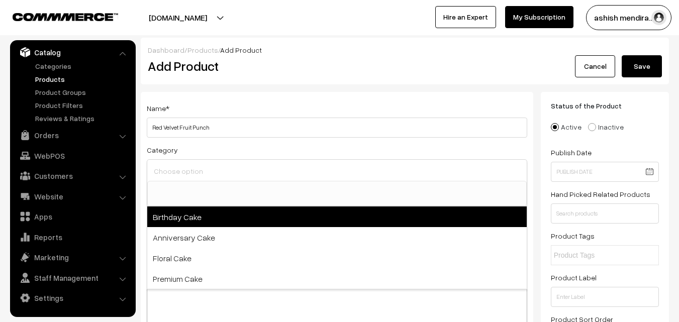
click at [193, 211] on span "Birthday Cake" at bounding box center [337, 217] width 380 height 21
select select "1"
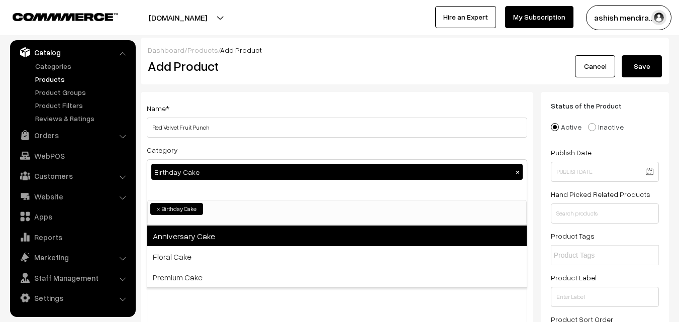
click at [192, 232] on span "Anniversary Cake" at bounding box center [337, 236] width 380 height 21
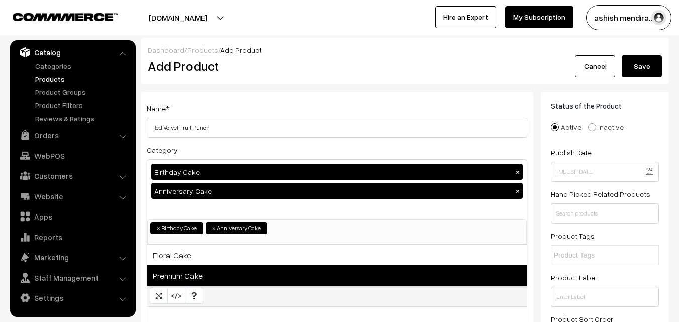
click at [174, 279] on span "Premium Cake" at bounding box center [337, 275] width 380 height 21
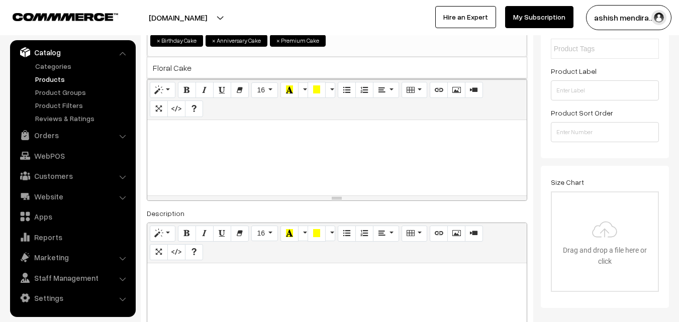
scroll to position [223, 0]
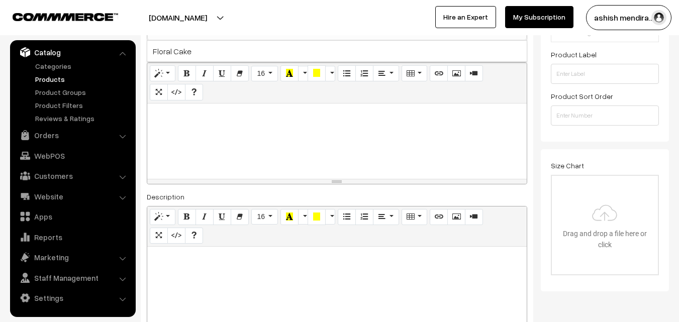
click at [296, 138] on div at bounding box center [337, 141] width 380 height 75
paste div
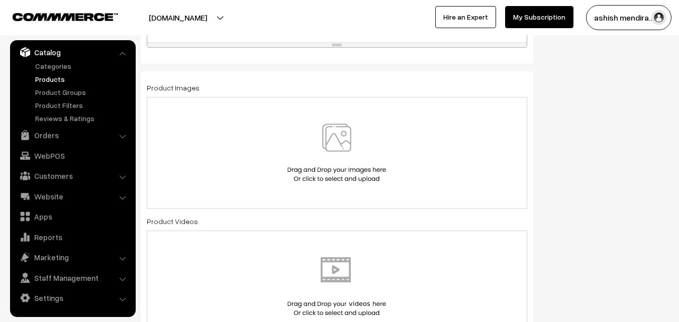
scroll to position [584, 0]
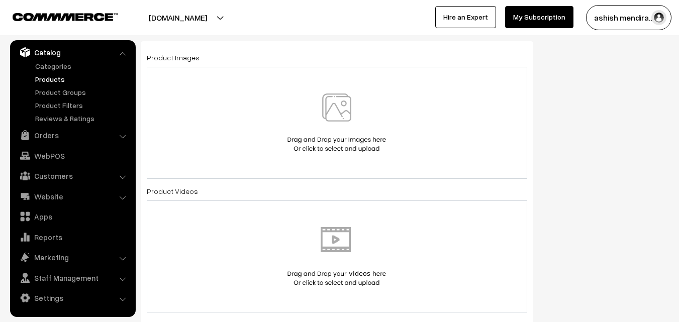
click at [331, 102] on img at bounding box center [337, 123] width 104 height 59
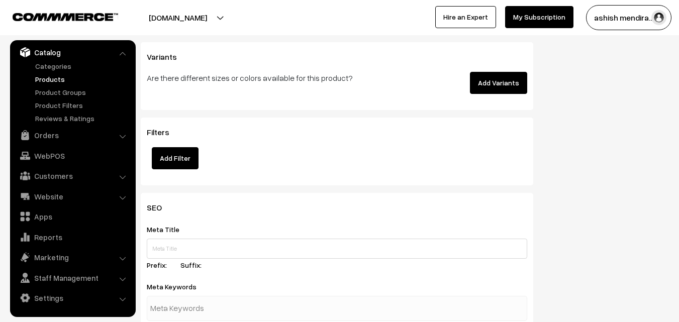
scroll to position [1366, 0]
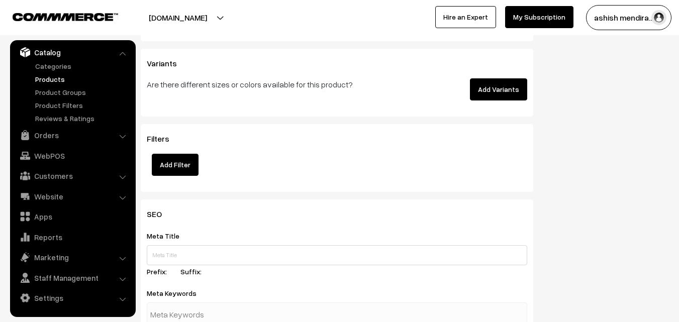
click at [486, 97] on button "Add Variants" at bounding box center [498, 89] width 57 height 22
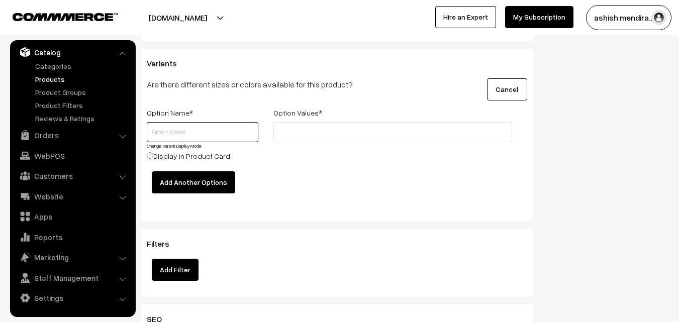
click at [198, 124] on input "text" at bounding box center [203, 132] width 112 height 20
type input "Quantity"
click at [289, 136] on input "text" at bounding box center [321, 132] width 88 height 11
type input "0.5 kg"
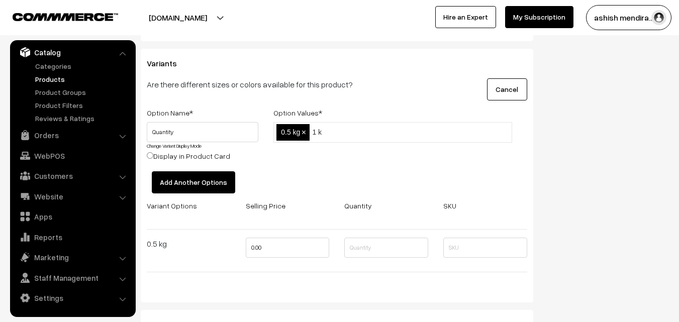
type input "1 kg"
type input "2 kg"
type input "3 kg"
type input "4 kg"
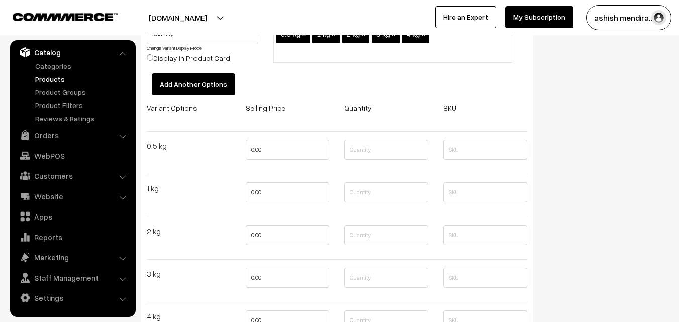
scroll to position [1554, 0]
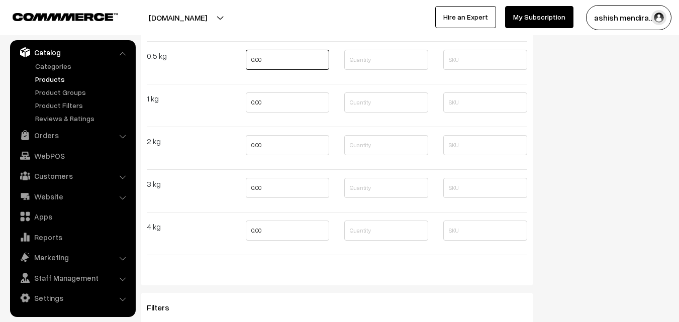
click at [257, 54] on input "0.00" at bounding box center [288, 60] width 84 height 20
type input "999"
click at [262, 102] on input "0.00" at bounding box center [288, 103] width 84 height 20
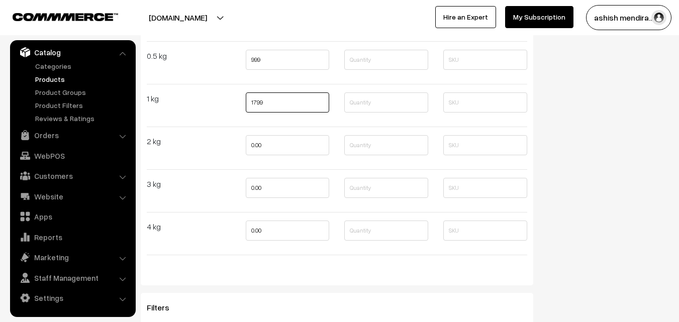
type input "1799"
click at [254, 147] on input "0.00" at bounding box center [288, 145] width 84 height 20
type input "2899"
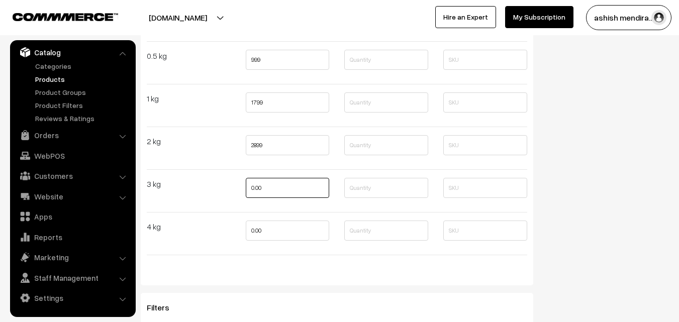
click at [254, 189] on input "0.00" at bounding box center [288, 188] width 84 height 20
type input "3899"
click at [256, 226] on input "0.00" at bounding box center [288, 231] width 84 height 20
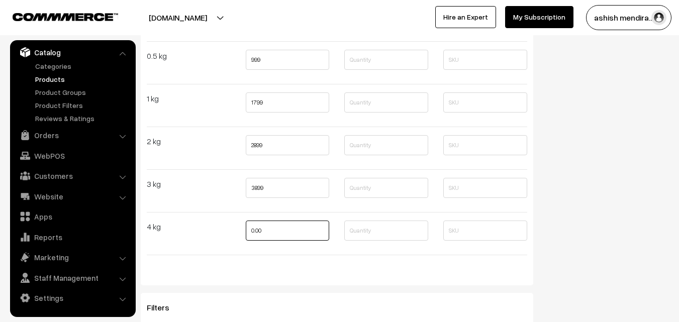
click at [256, 226] on input "0.00" at bounding box center [288, 231] width 84 height 20
type input "4999"
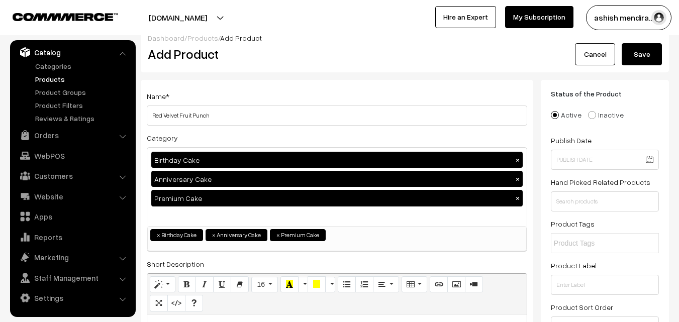
scroll to position [0, 0]
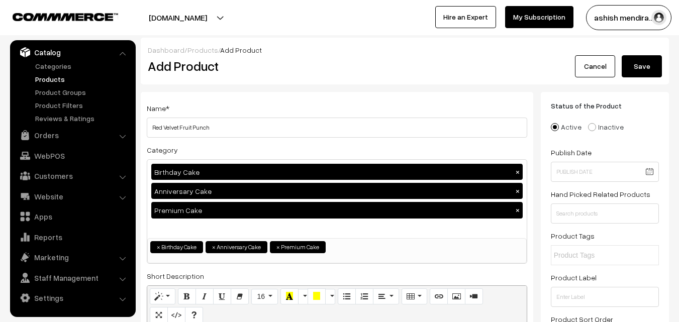
click at [639, 72] on button "Save" at bounding box center [642, 66] width 40 height 22
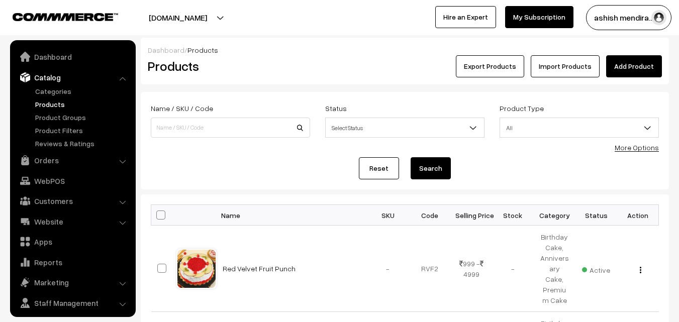
scroll to position [25, 0]
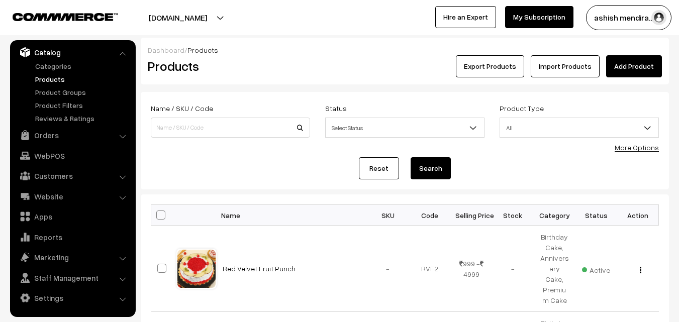
click at [639, 68] on link "Add Product" at bounding box center [634, 66] width 56 height 22
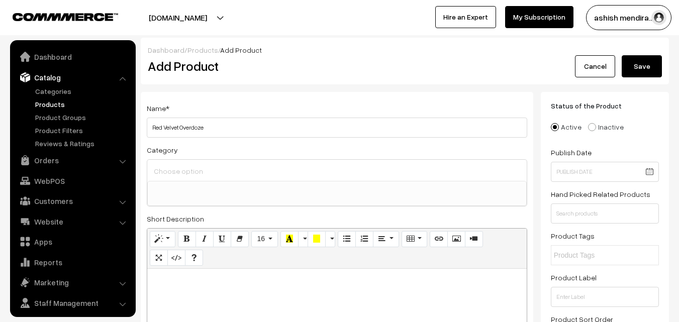
select select
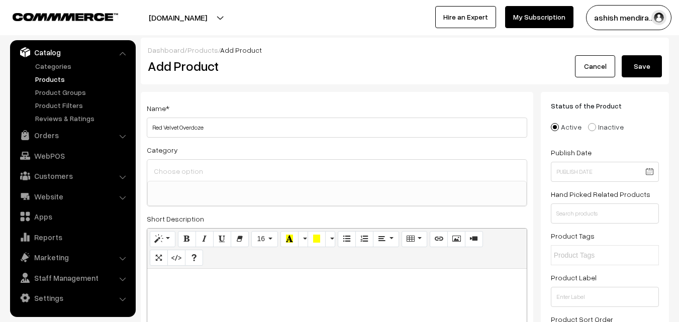
type input "Red Velvet Overdoze"
click at [215, 168] on input at bounding box center [337, 171] width 372 height 15
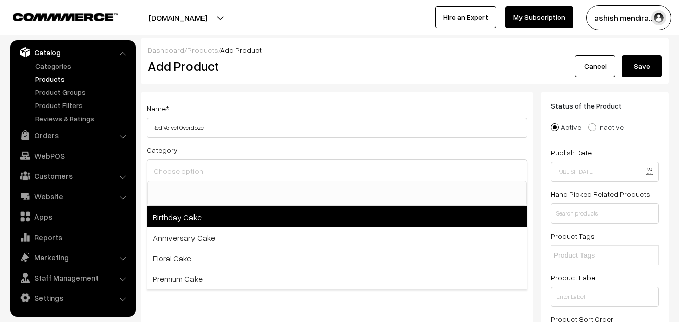
click at [214, 213] on span "Birthday Cake" at bounding box center [337, 217] width 380 height 21
select select "1"
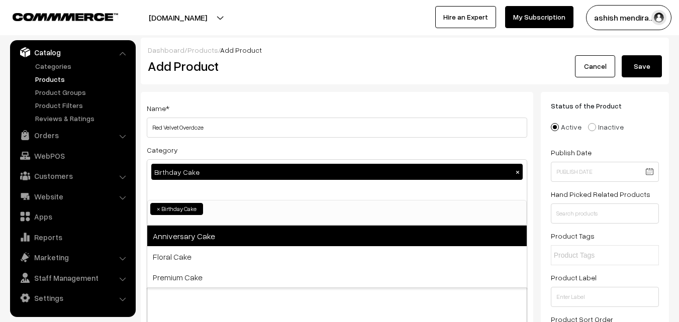
click at [215, 236] on span "Anniversary Cake" at bounding box center [337, 236] width 380 height 21
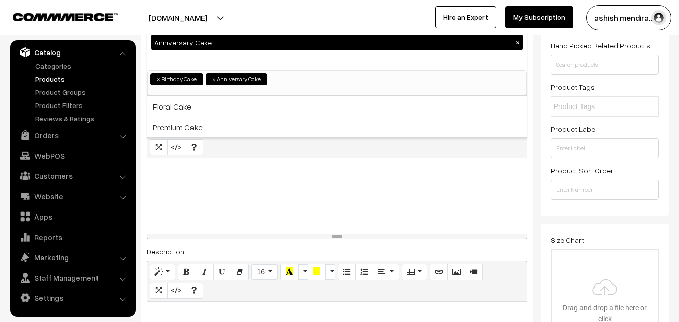
scroll to position [205, 0]
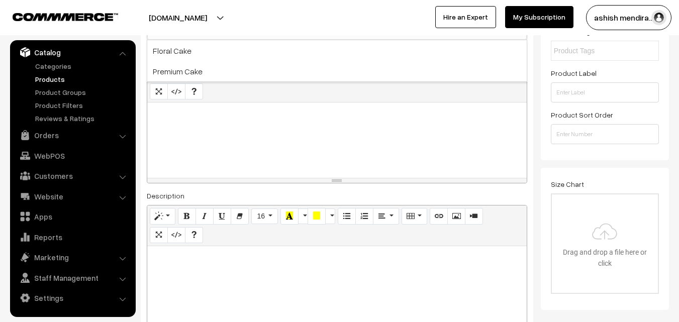
click at [302, 118] on p at bounding box center [337, 114] width 370 height 12
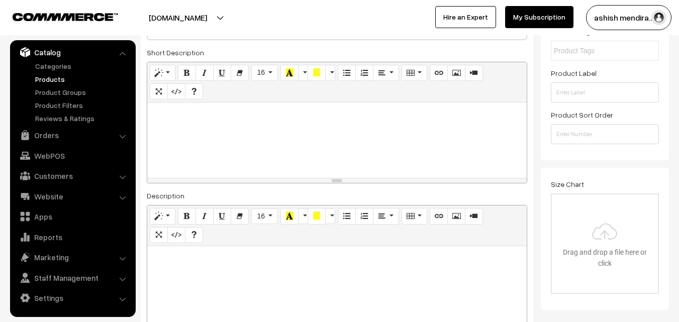
paste div
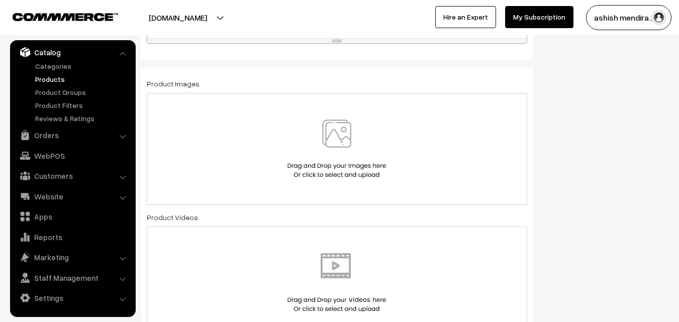
scroll to position [545, 0]
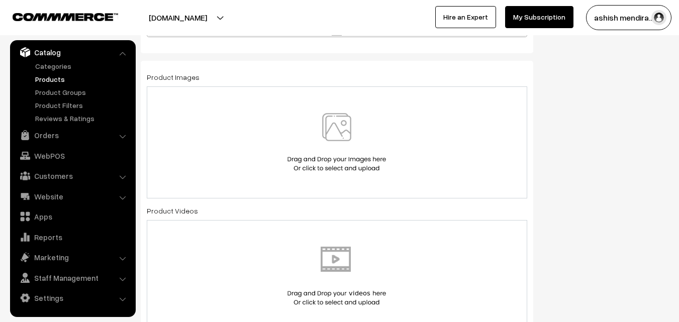
click at [332, 130] on img at bounding box center [337, 142] width 104 height 59
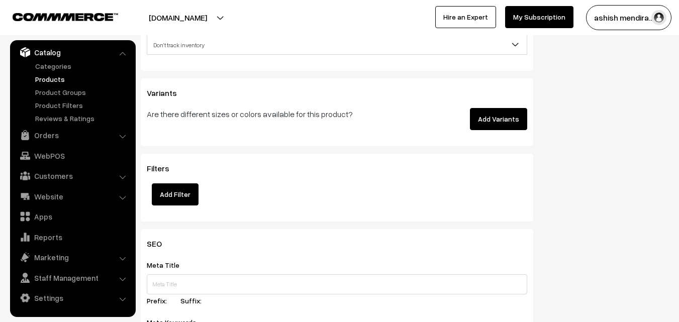
scroll to position [1356, 0]
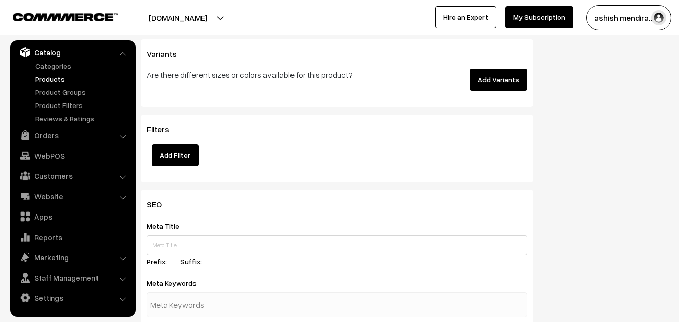
click at [496, 86] on button "Add Variants" at bounding box center [498, 80] width 57 height 22
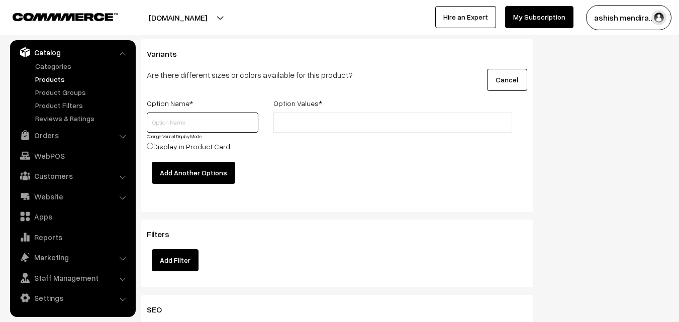
click at [190, 119] on input "text" at bounding box center [203, 123] width 112 height 20
type input "Quantity"
click at [289, 129] on li at bounding box center [322, 123] width 90 height 16
click at [295, 127] on input "text" at bounding box center [321, 123] width 88 height 11
type input "0.5 kg"
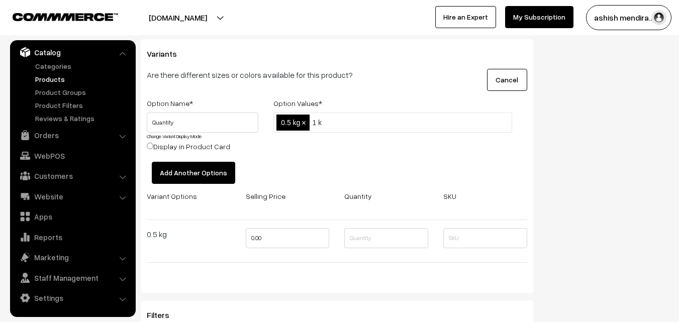
type input "1 kg"
type input "2 kg"
type input "3 kg"
type input "4 kg"
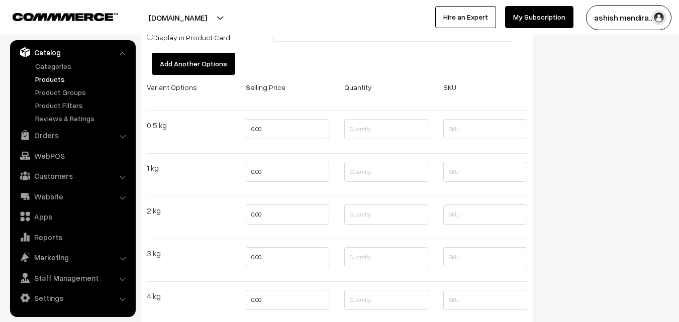
scroll to position [1461, 0]
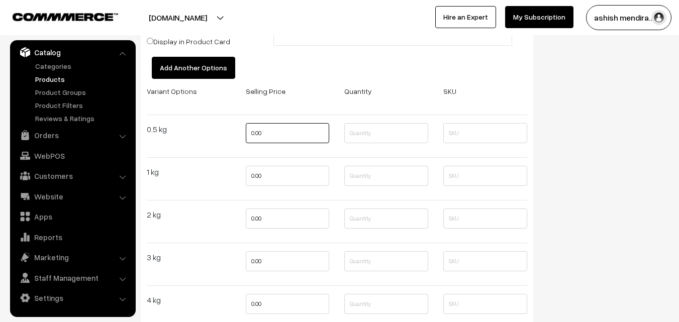
click at [256, 135] on input "0.00" at bounding box center [288, 133] width 84 height 20
type input "799"
click at [256, 169] on input "0.00" at bounding box center [288, 176] width 84 height 20
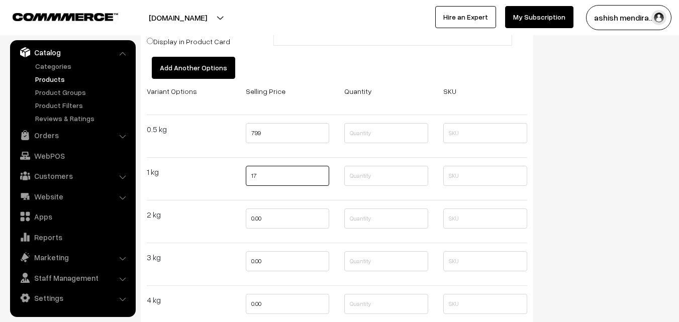
type input "1"
type input "1588"
click at [257, 220] on input "0.00" at bounding box center [288, 219] width 84 height 20
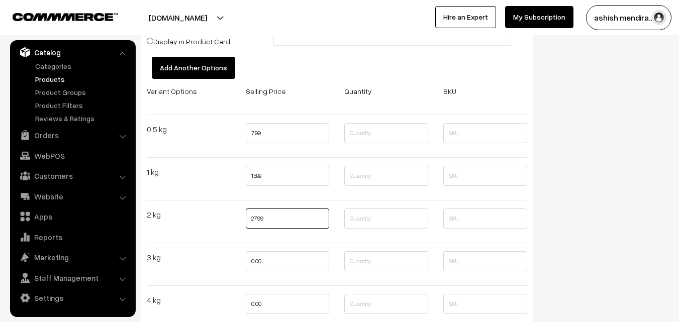
type input "2799"
click at [257, 268] on input "0.00" at bounding box center [288, 261] width 84 height 20
type input "3799"
click at [255, 301] on input "0.00" at bounding box center [288, 304] width 84 height 20
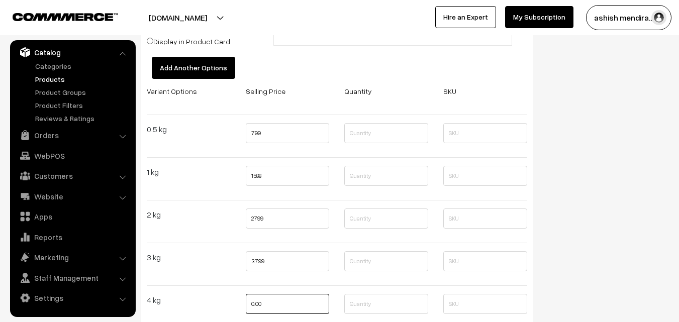
click at [255, 301] on input "0.00" at bounding box center [288, 304] width 84 height 20
type input "4799"
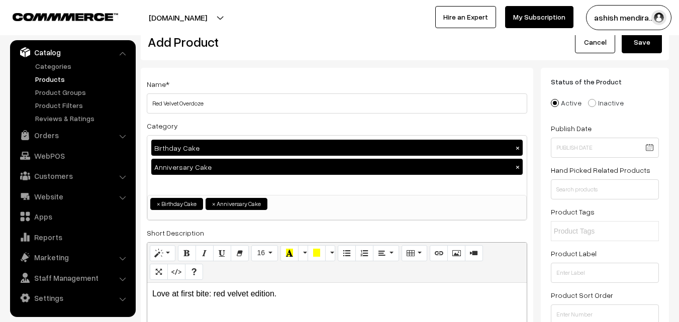
scroll to position [0, 0]
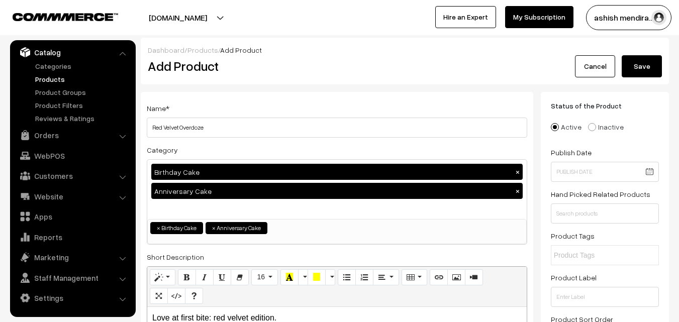
click at [634, 72] on button "Save" at bounding box center [642, 66] width 40 height 22
